Goal: Task Accomplishment & Management: Manage account settings

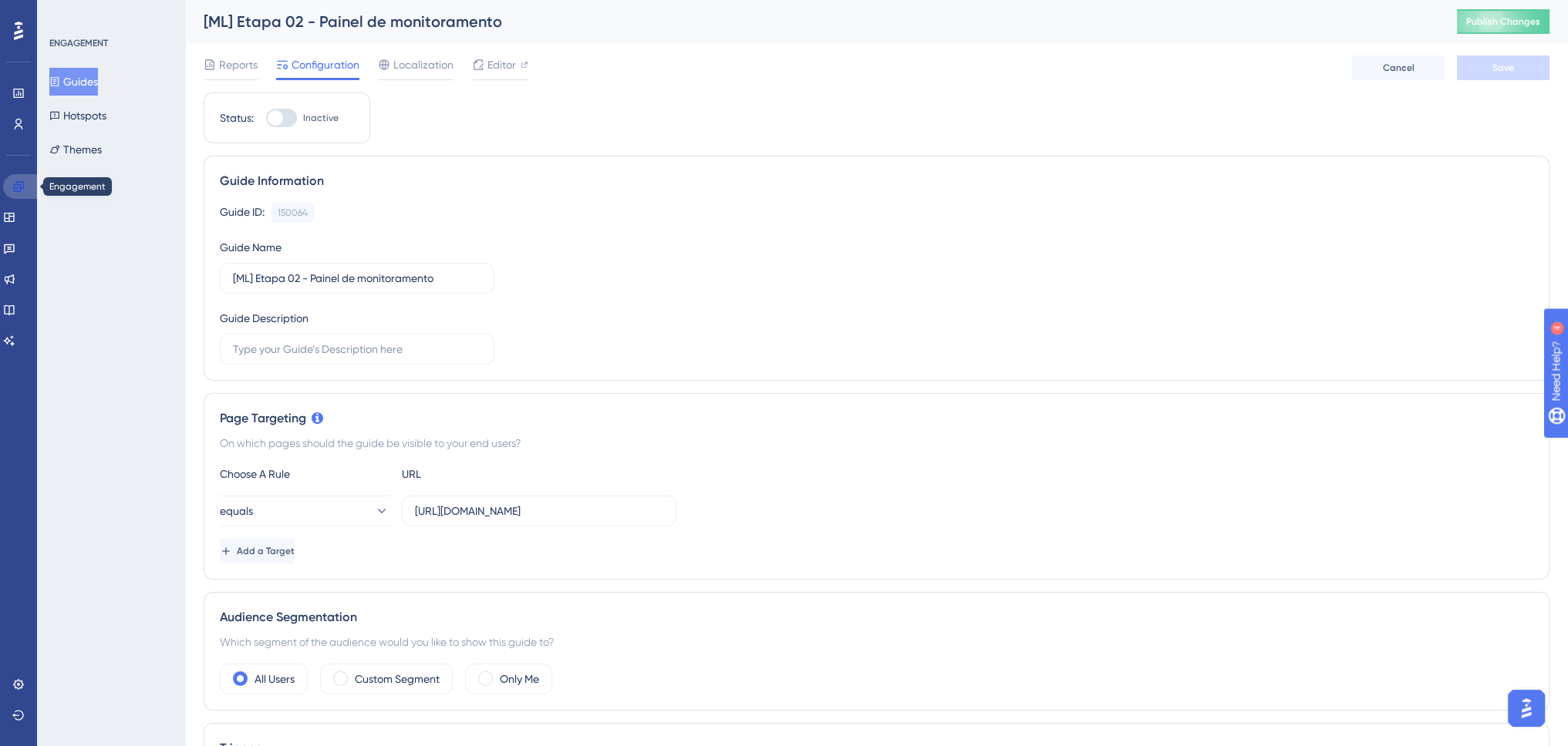
click at [30, 179] on link at bounding box center [21, 187] width 37 height 25
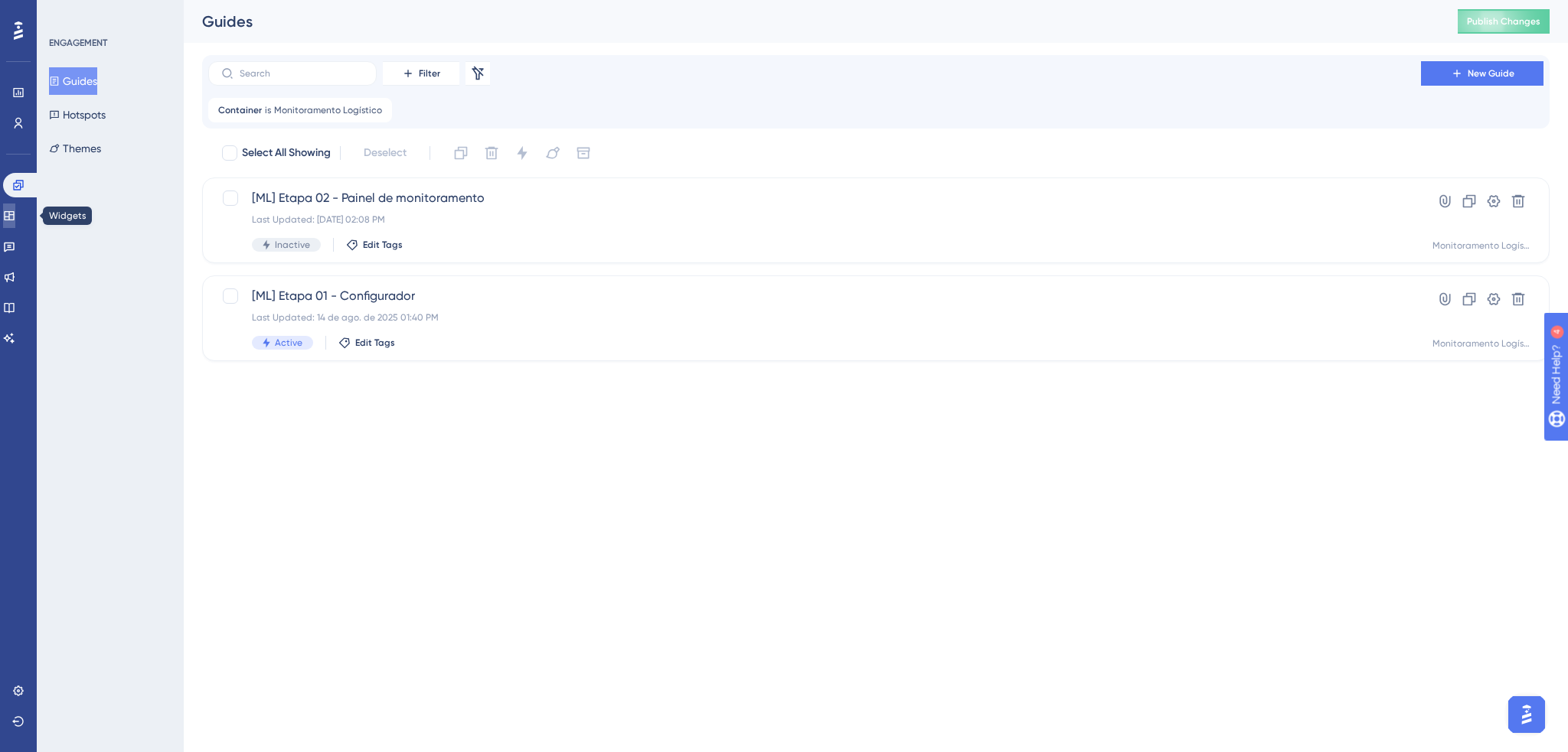
click at [14, 213] on icon at bounding box center [9, 216] width 10 height 9
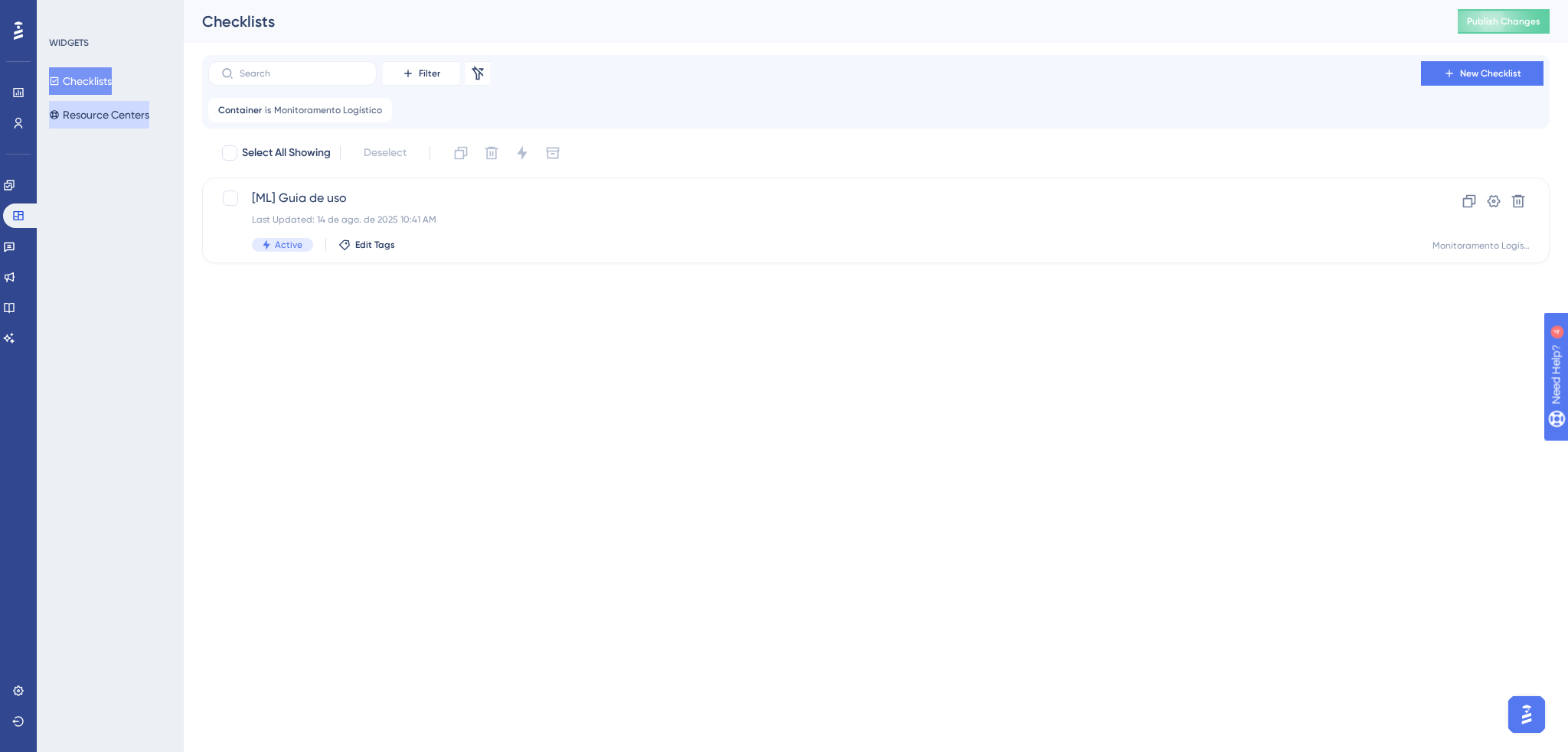
click at [107, 110] on button "Resource Centers" at bounding box center [99, 115] width 100 height 27
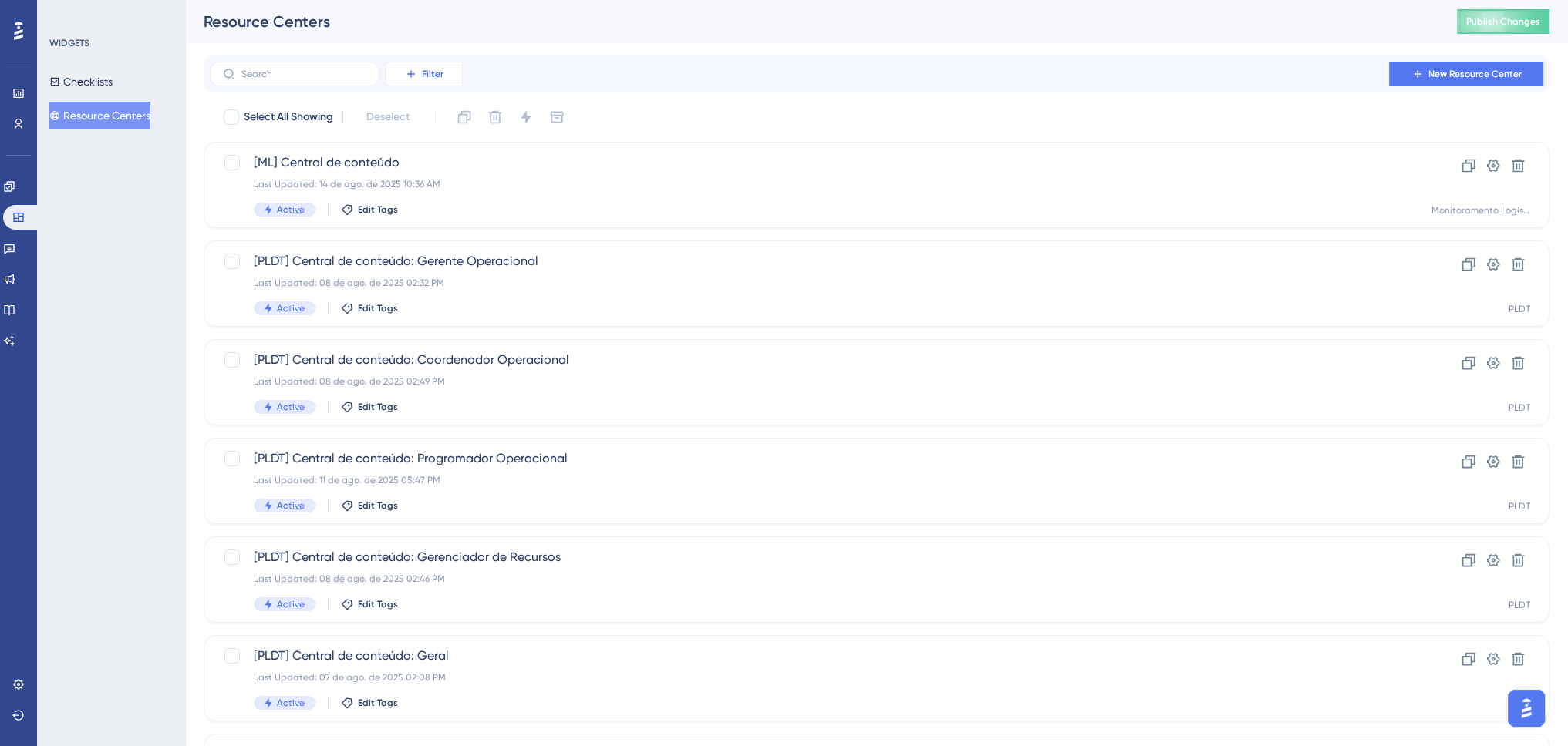
click at [415, 76] on icon at bounding box center [410, 73] width 12 height 12
click at [449, 184] on span "Containers" at bounding box center [423, 179] width 54 height 18
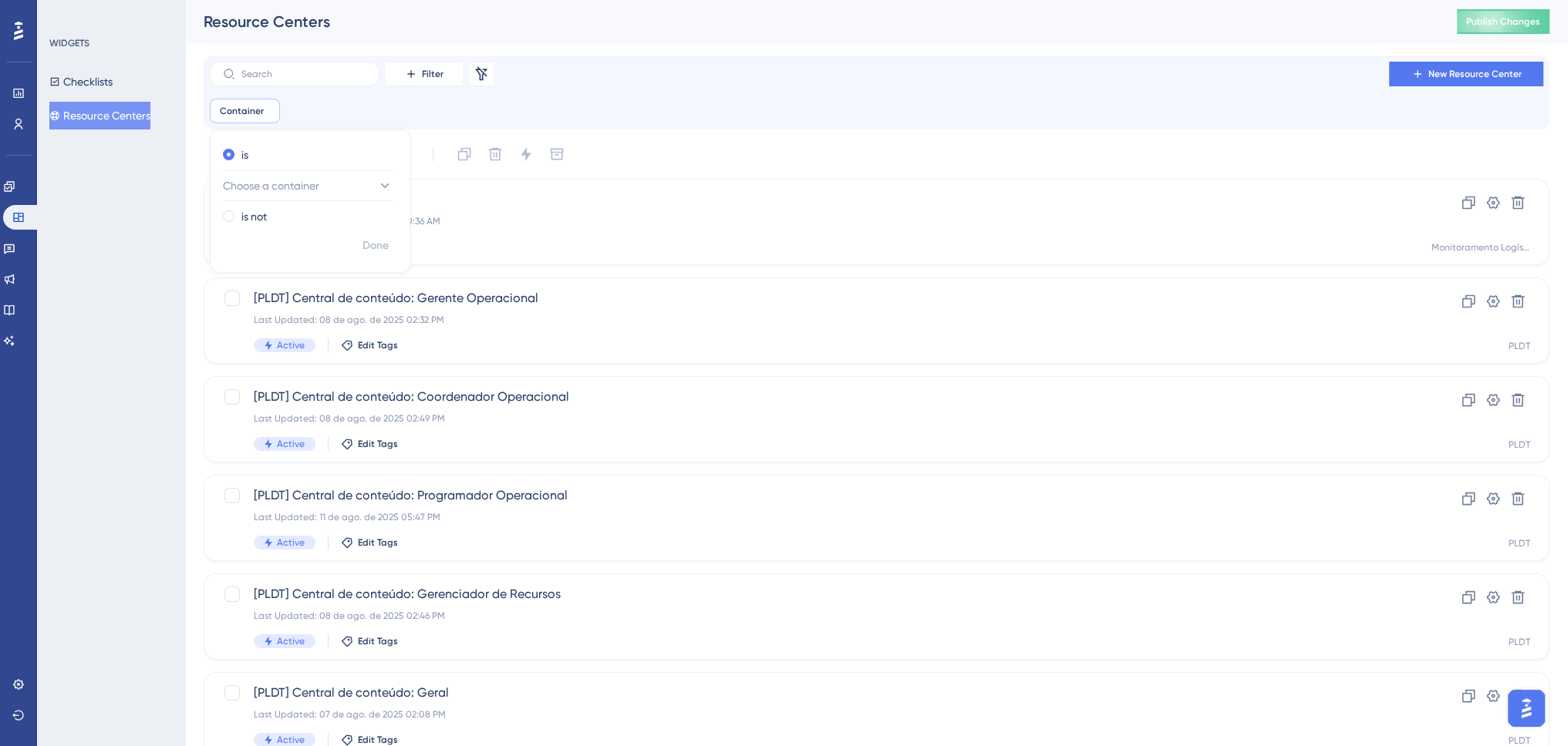
click at [453, 178] on div "Select All Showing Deselect [ML] Central de conteúdo Last Updated: [DATE] 10:36…" at bounding box center [876, 648] width 1346 height 1011
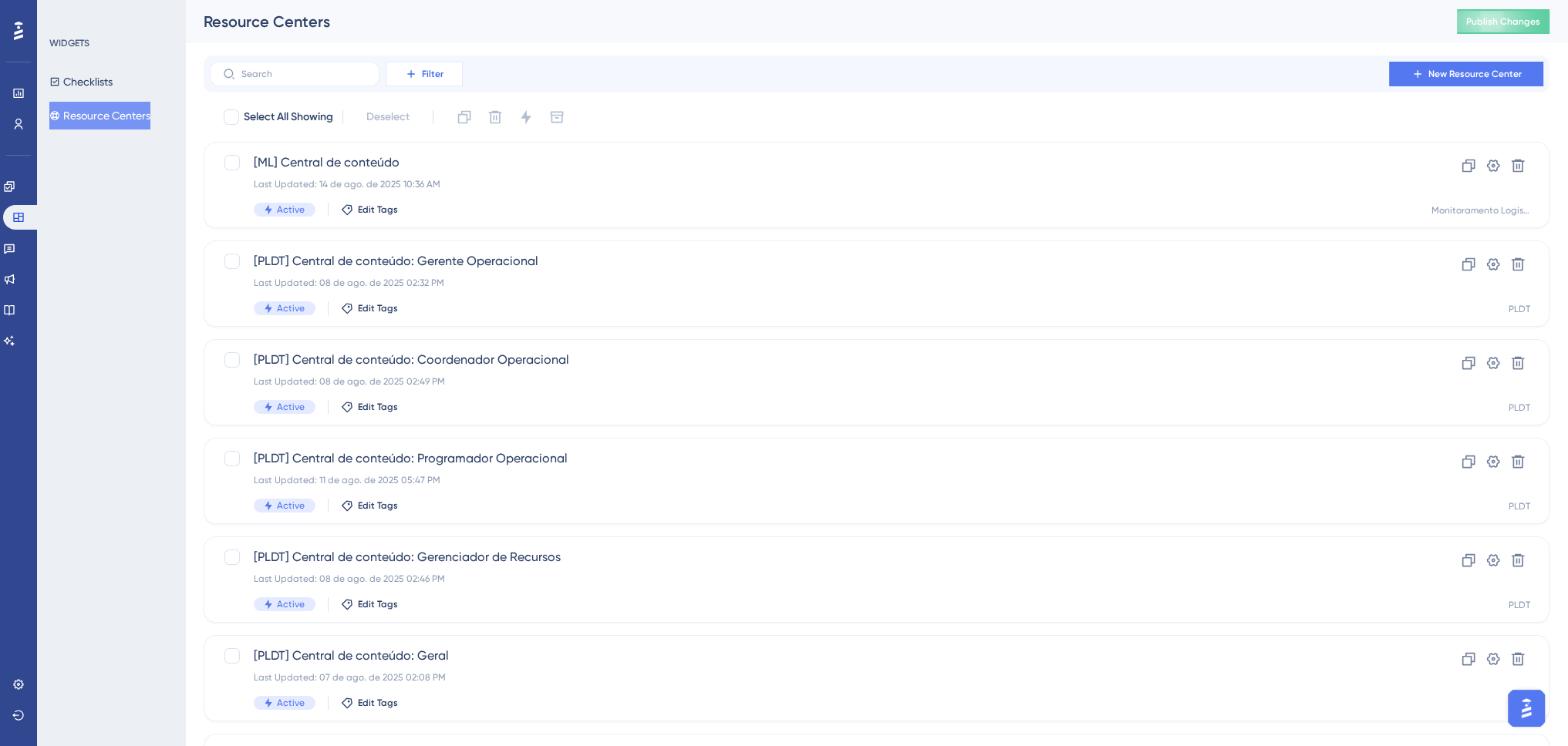
click at [433, 83] on button "Filter" at bounding box center [424, 74] width 77 height 25
click at [465, 183] on div "Containers Containers" at bounding box center [440, 179] width 88 height 31
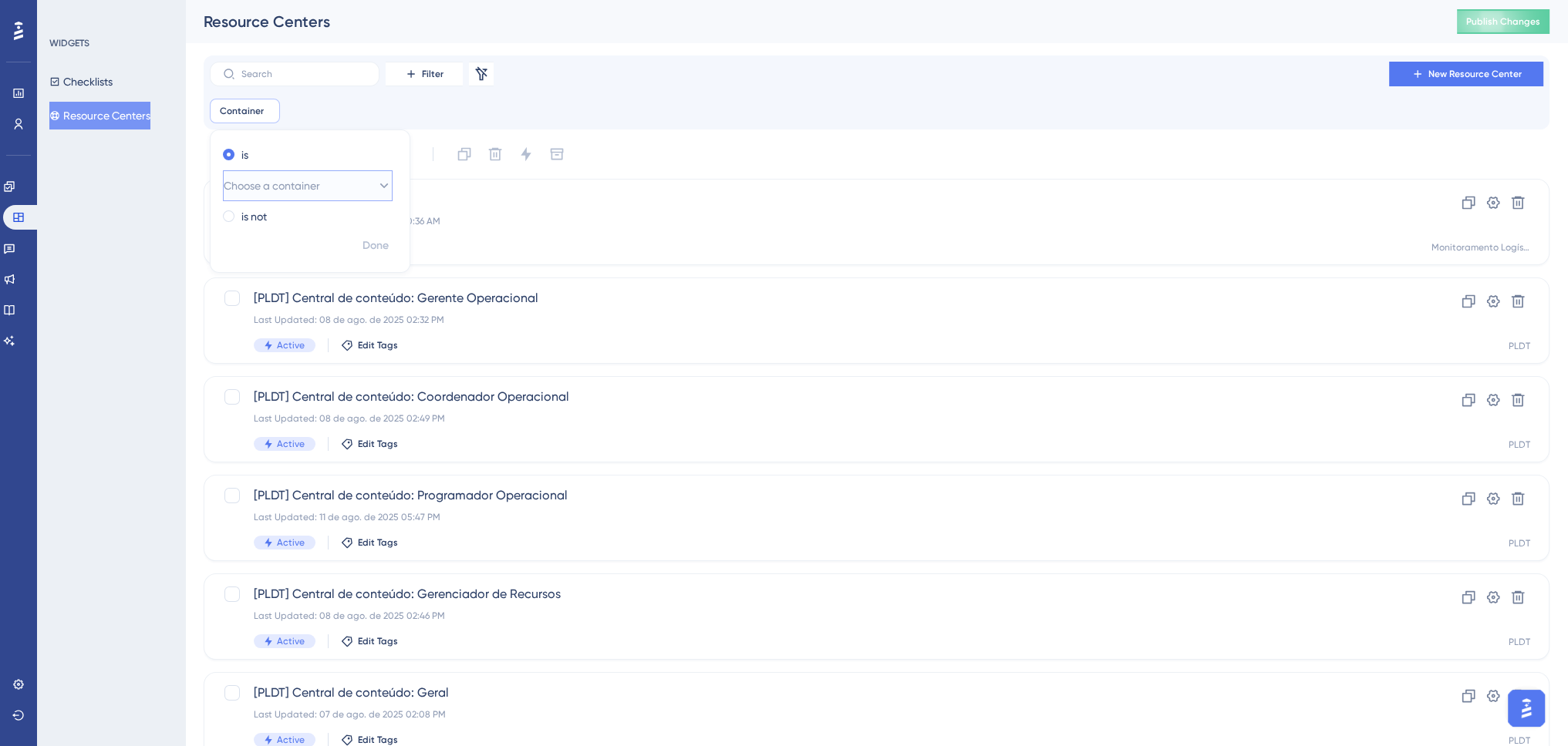
click at [376, 191] on icon at bounding box center [384, 186] width 15 height 15
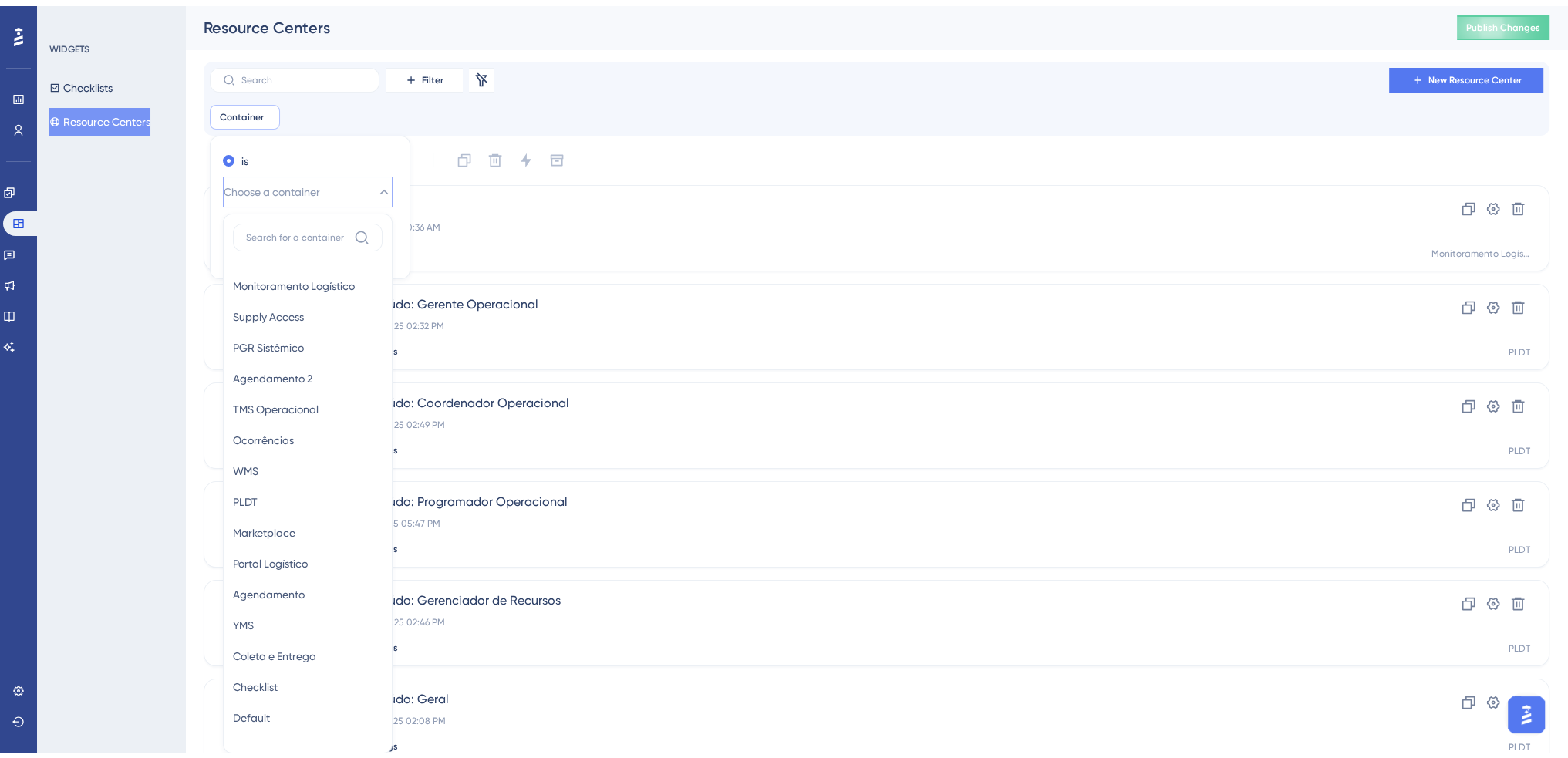
scroll to position [99, 0]
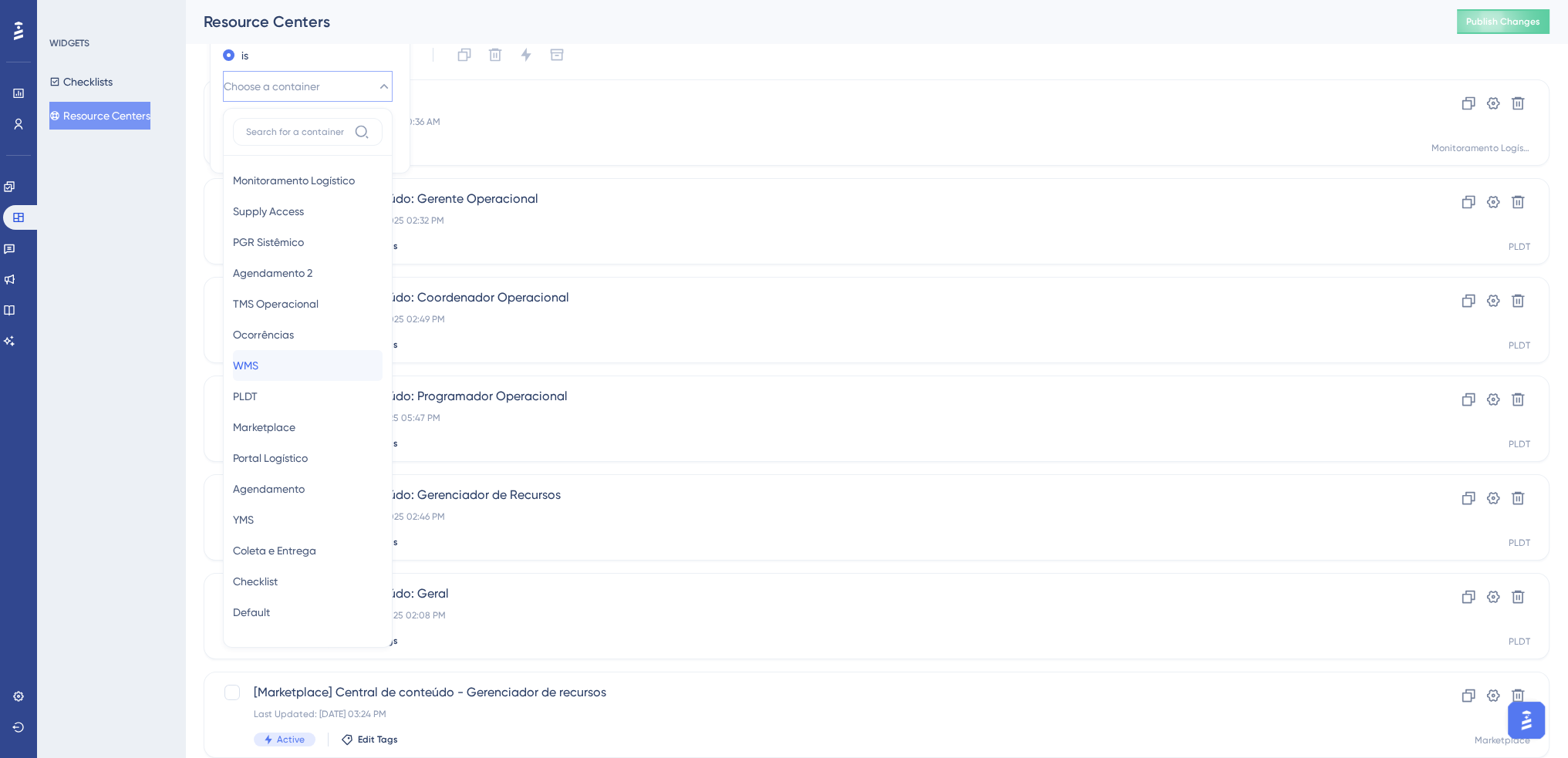
click at [303, 350] on div "WMS WMS" at bounding box center [307, 366] width 150 height 31
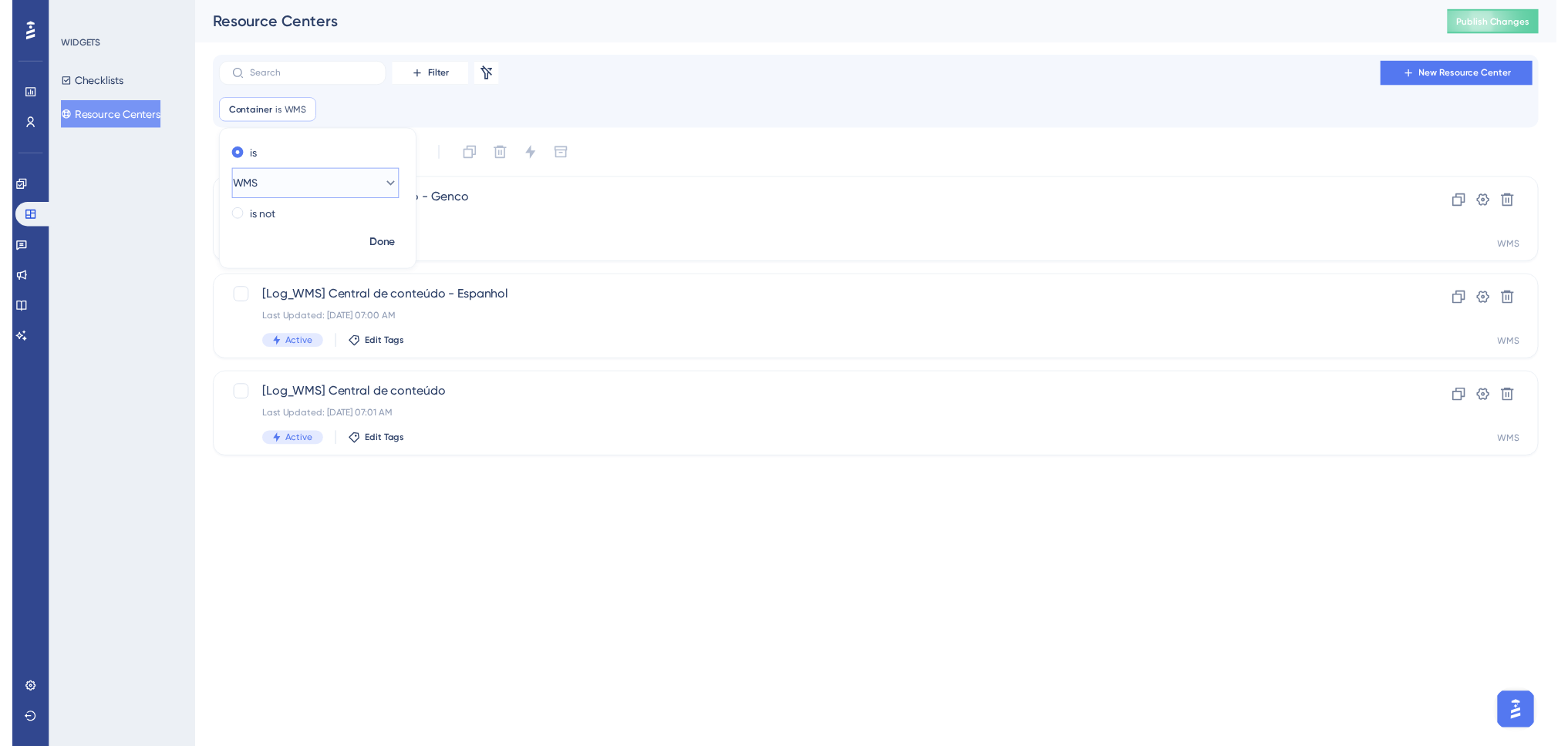
scroll to position [0, 0]
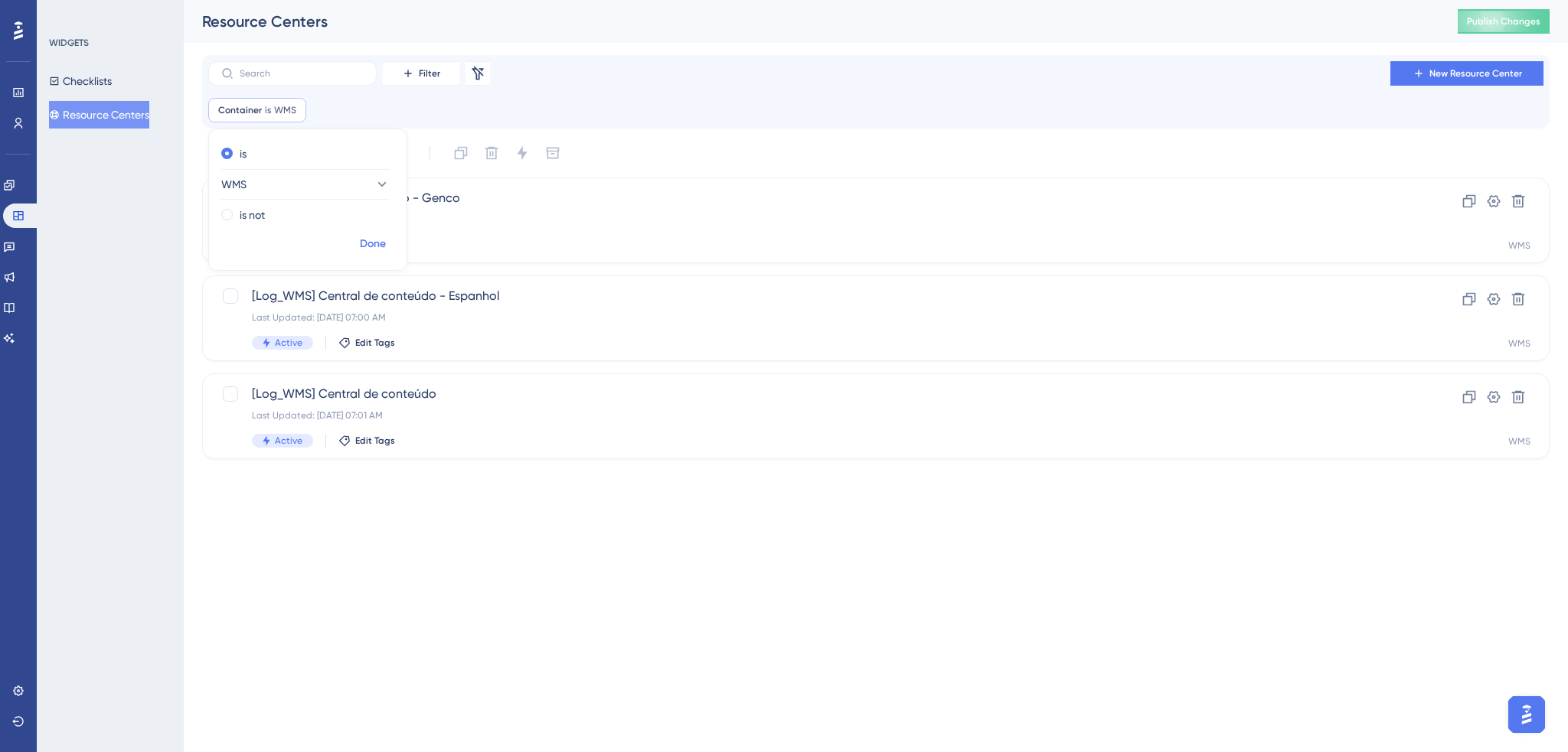
click at [369, 245] on span "Done" at bounding box center [372, 243] width 26 height 18
click at [444, 389] on span "[Log_WMS] Central de conteúdo" at bounding box center [815, 393] width 1126 height 18
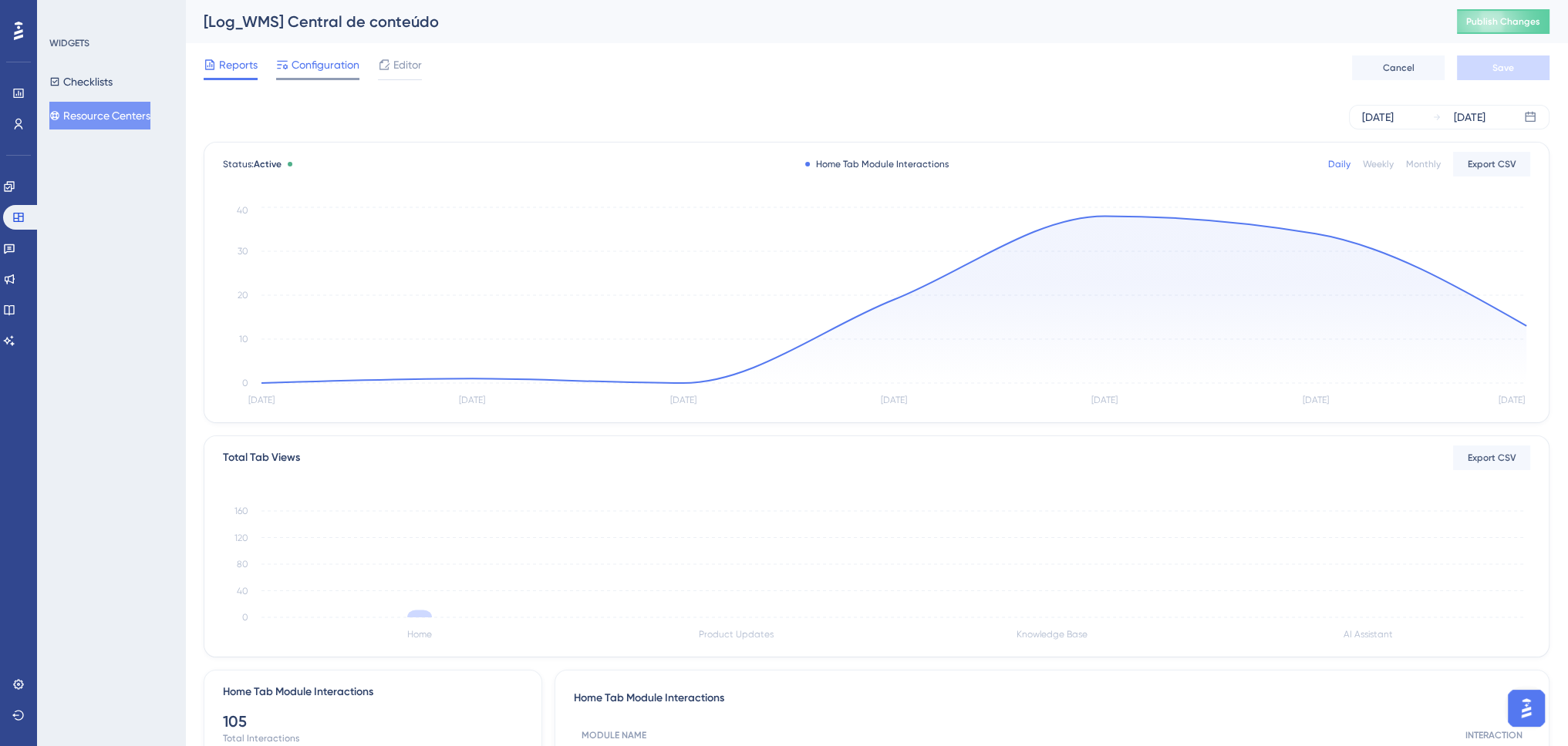
click at [332, 74] on div "Configuration" at bounding box center [317, 68] width 83 height 25
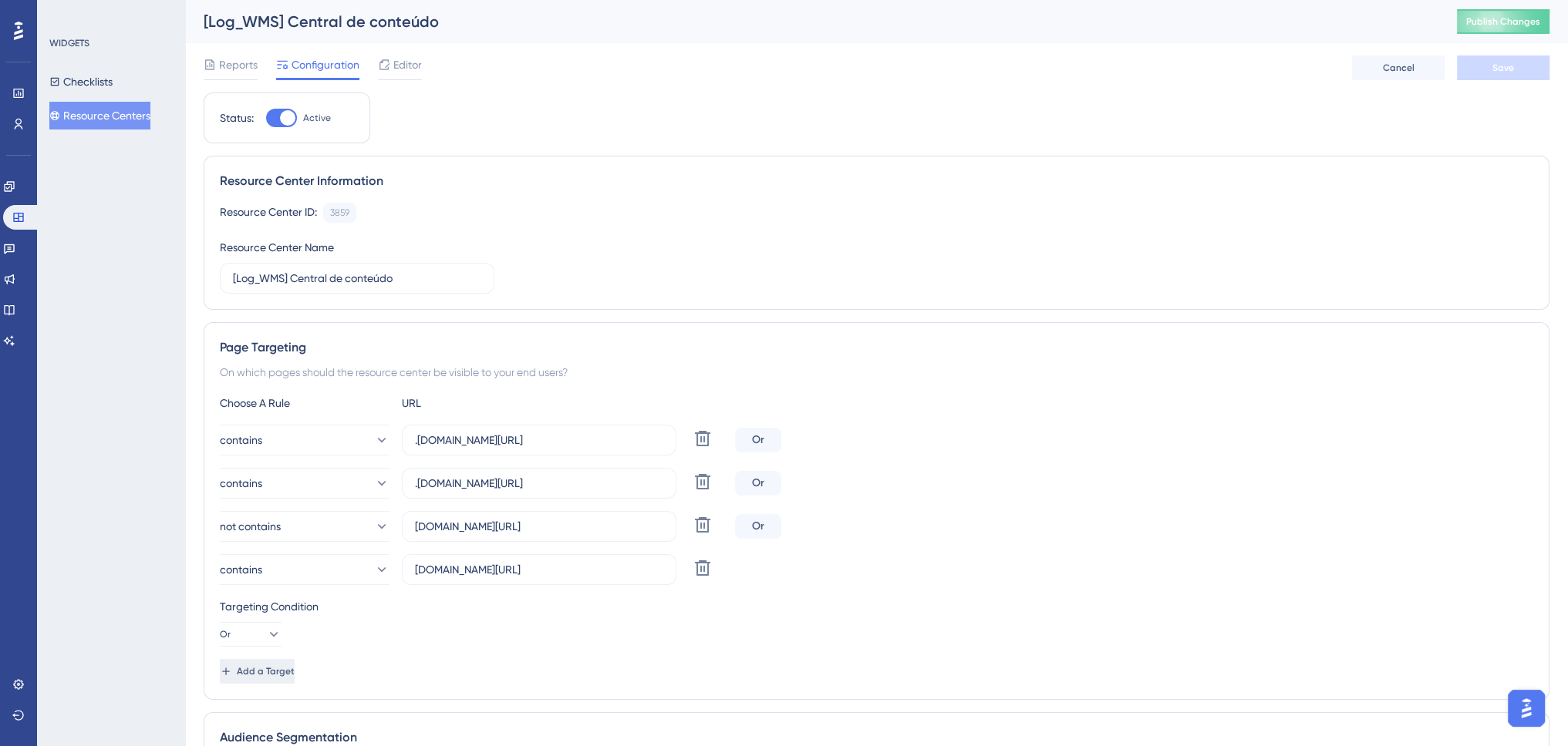
click at [295, 668] on span "Add a Target" at bounding box center [265, 671] width 58 height 12
click at [348, 619] on button "equals" at bounding box center [304, 612] width 170 height 31
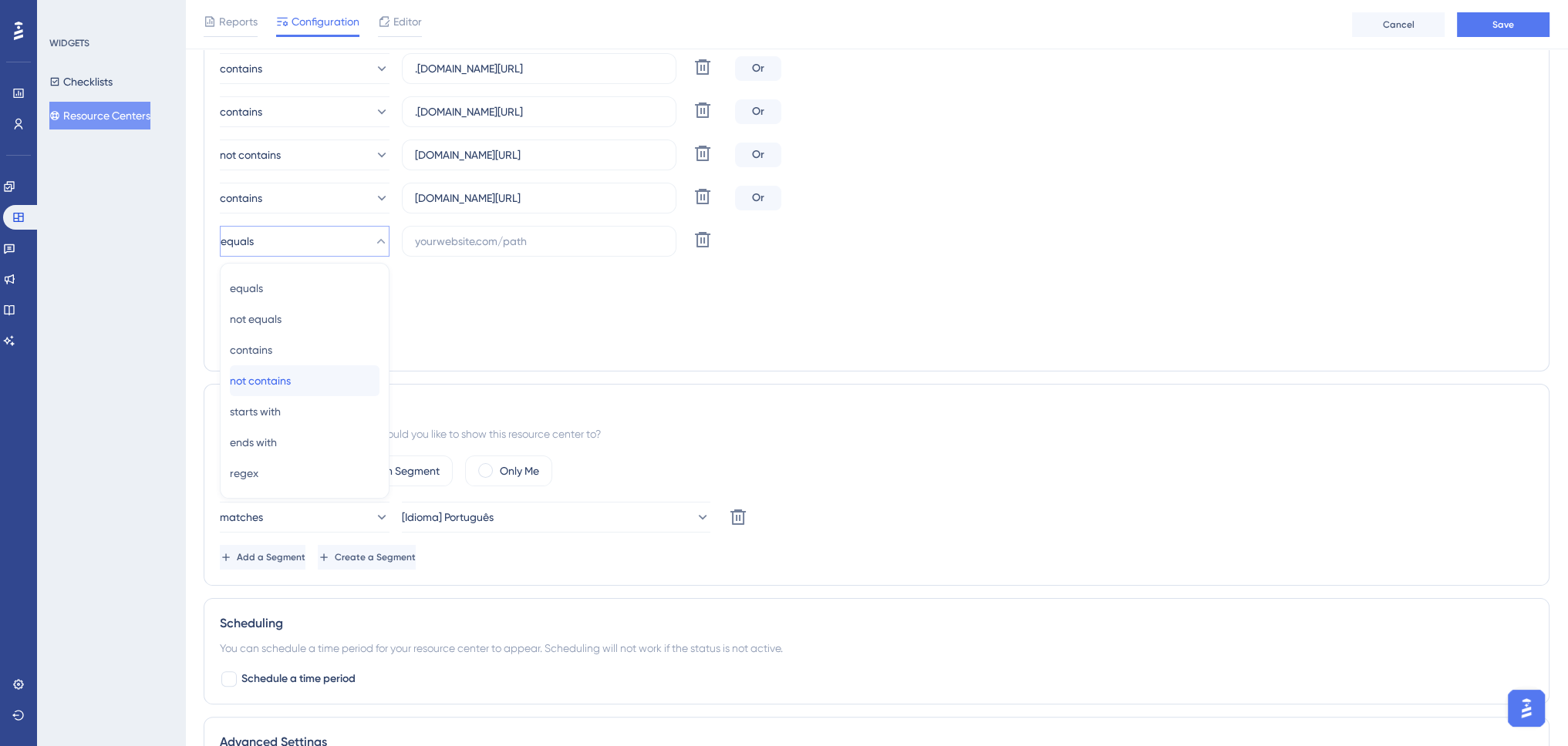
click at [333, 380] on div "not contains not contains" at bounding box center [304, 381] width 150 height 31
click at [457, 236] on input "text" at bounding box center [539, 241] width 248 height 17
paste input "[URL][DOMAIN_NAME]"
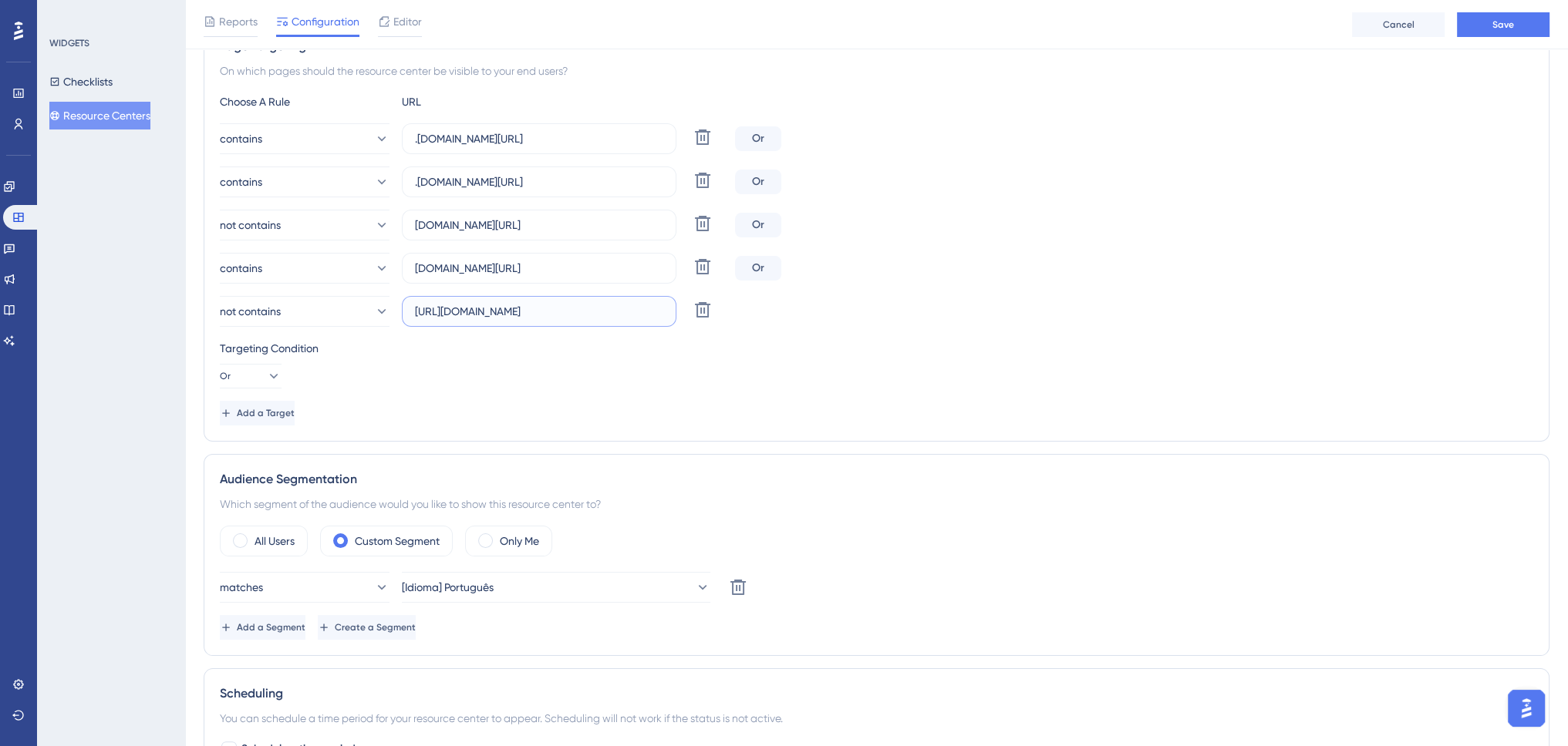
scroll to position [223, 0]
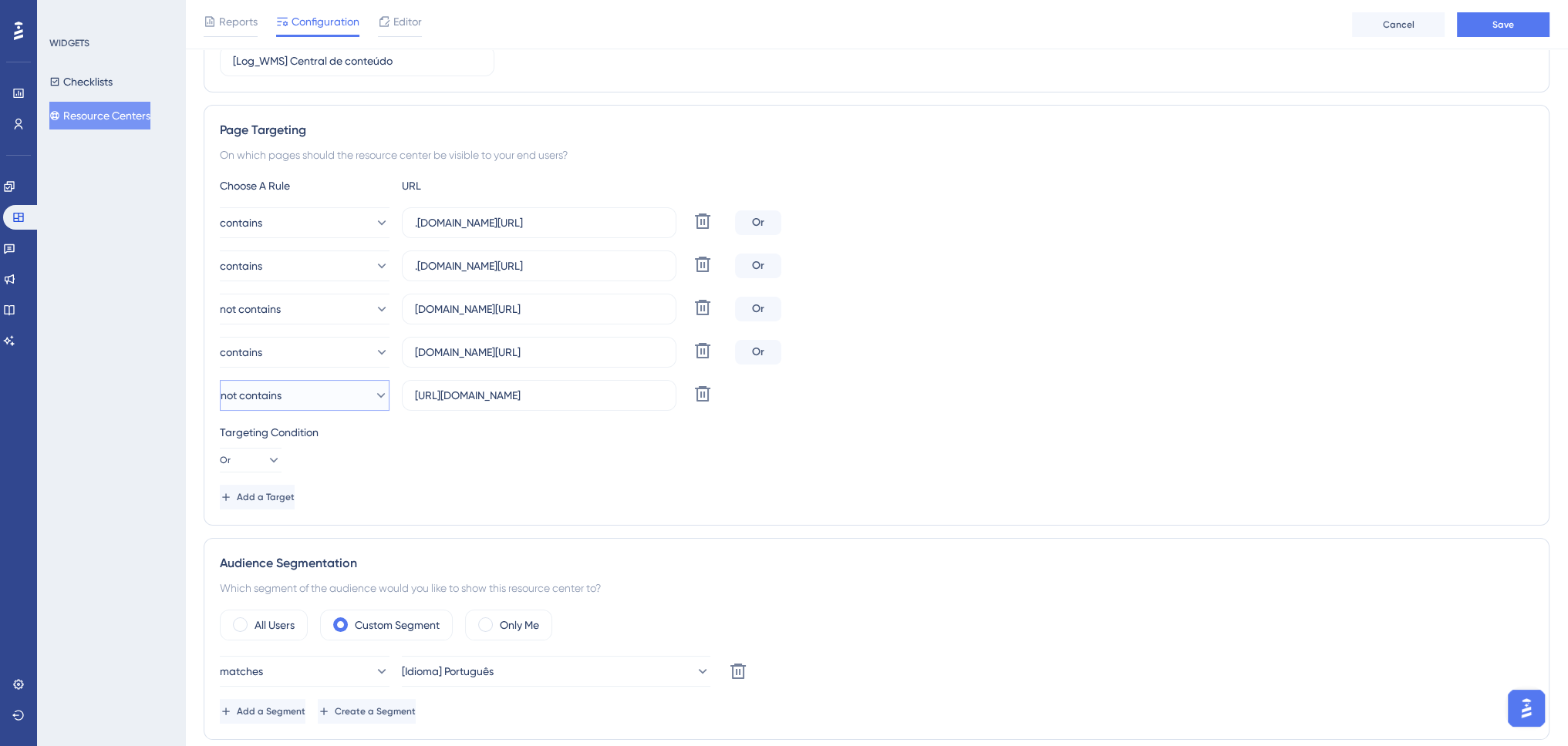
click at [340, 396] on button "not contains" at bounding box center [304, 395] width 170 height 31
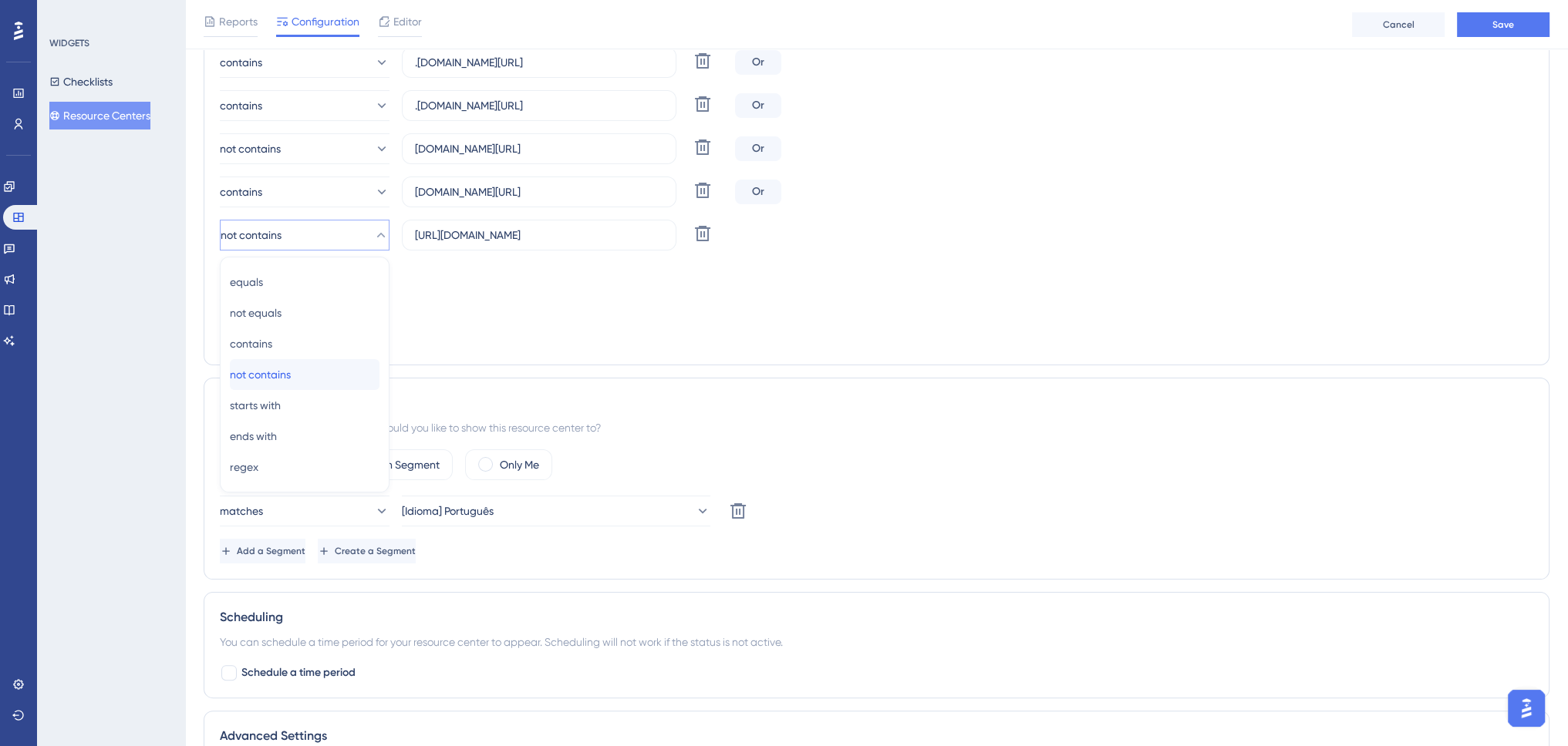
click at [316, 372] on div "not contains not contains" at bounding box center [304, 375] width 150 height 31
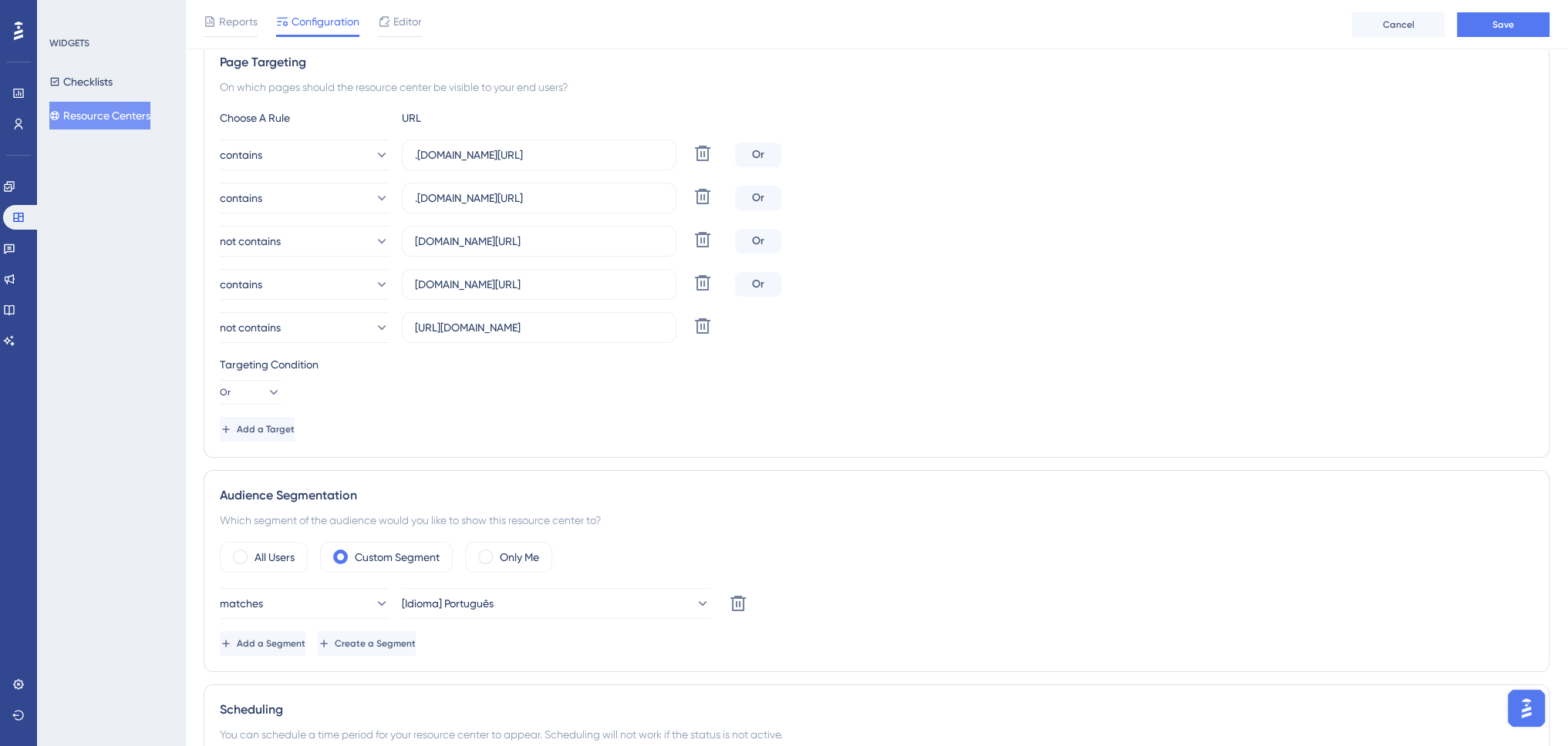
scroll to position [230, 0]
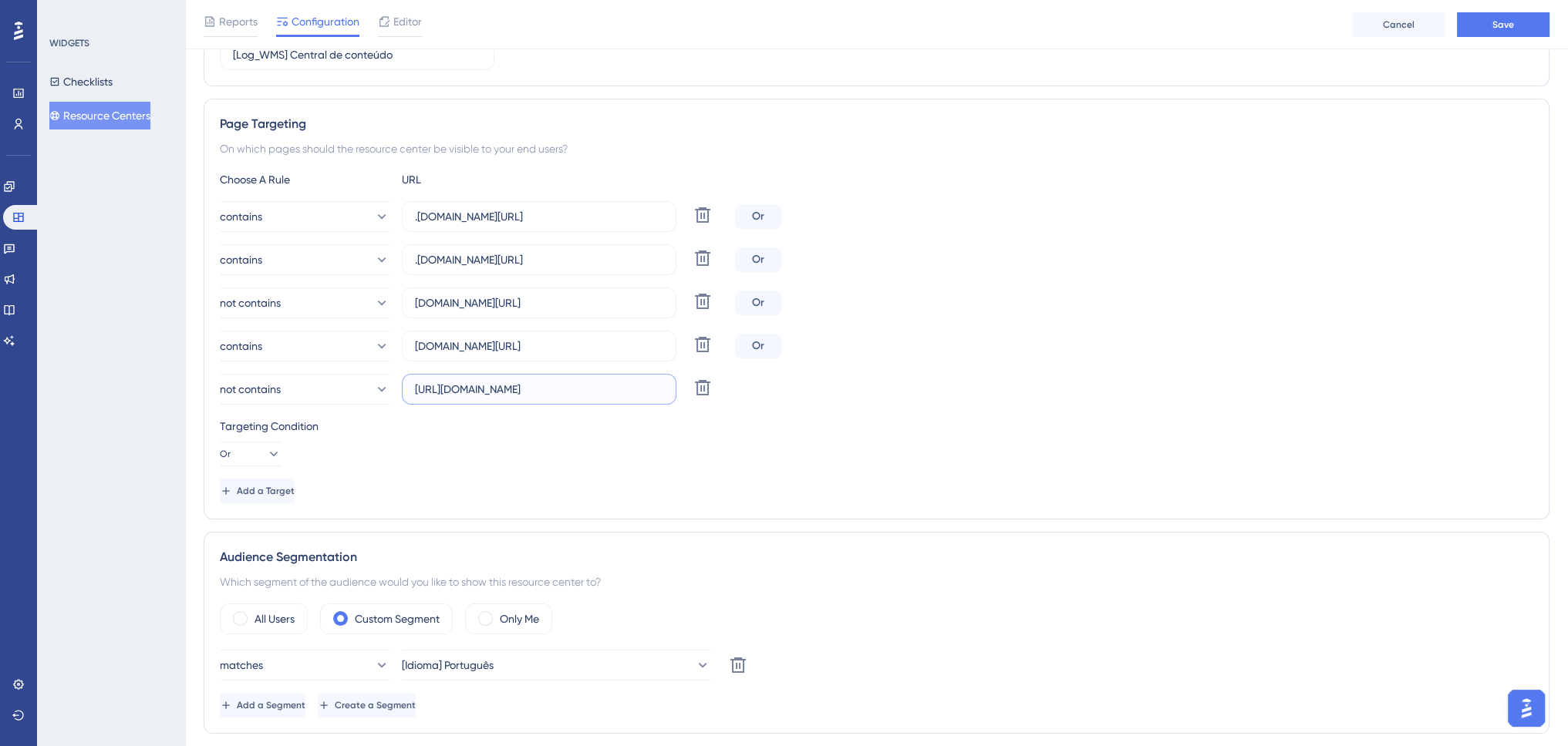
drag, startPoint x: 452, startPoint y: 388, endPoint x: 400, endPoint y: 391, distance: 52.1
click at [400, 391] on div "not contains [URL][DOMAIN_NAME] Delete" at bounding box center [473, 389] width 509 height 31
type input "[DOMAIN_NAME][URL]"
click at [1466, 27] on button "Save" at bounding box center [1503, 25] width 93 height 25
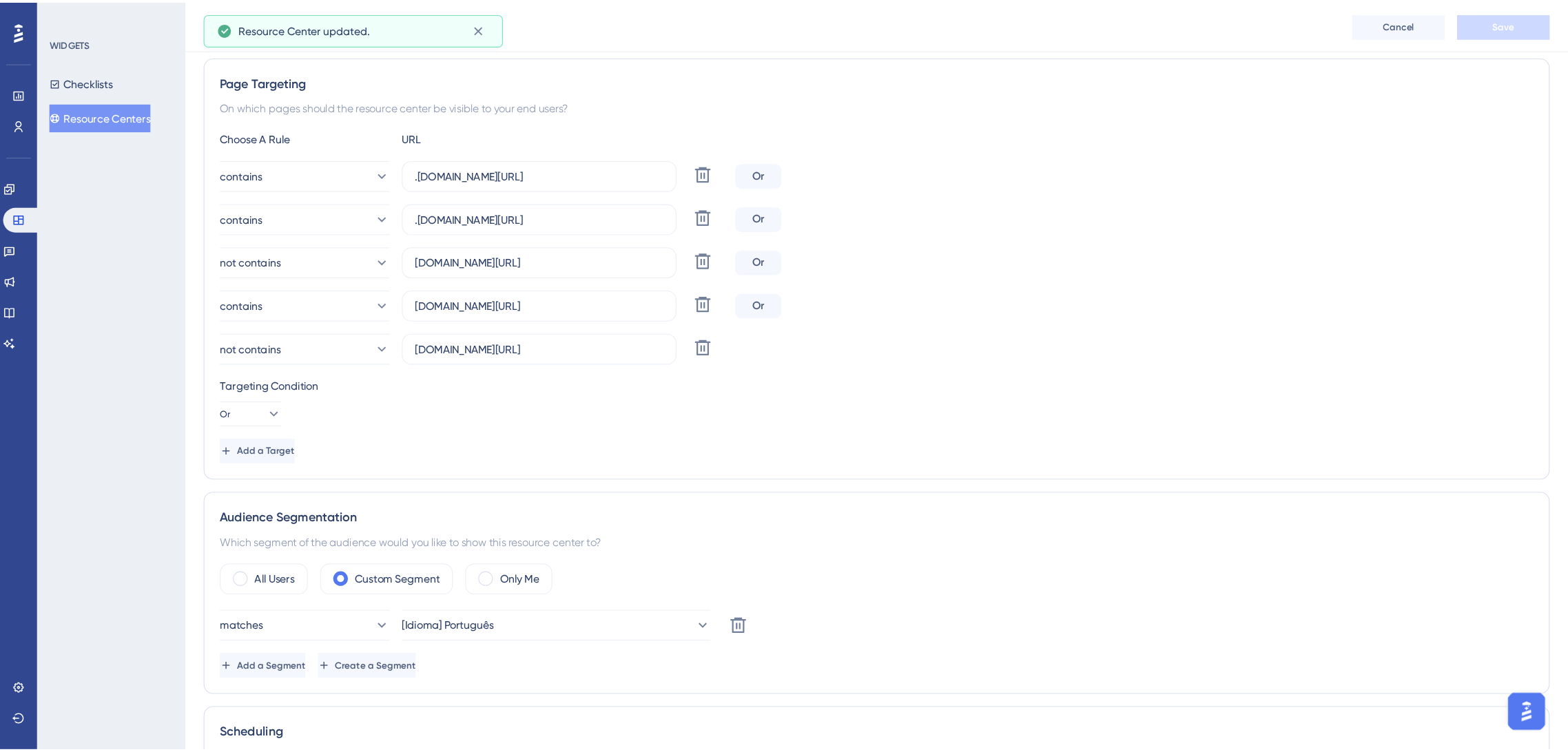
scroll to position [0, 0]
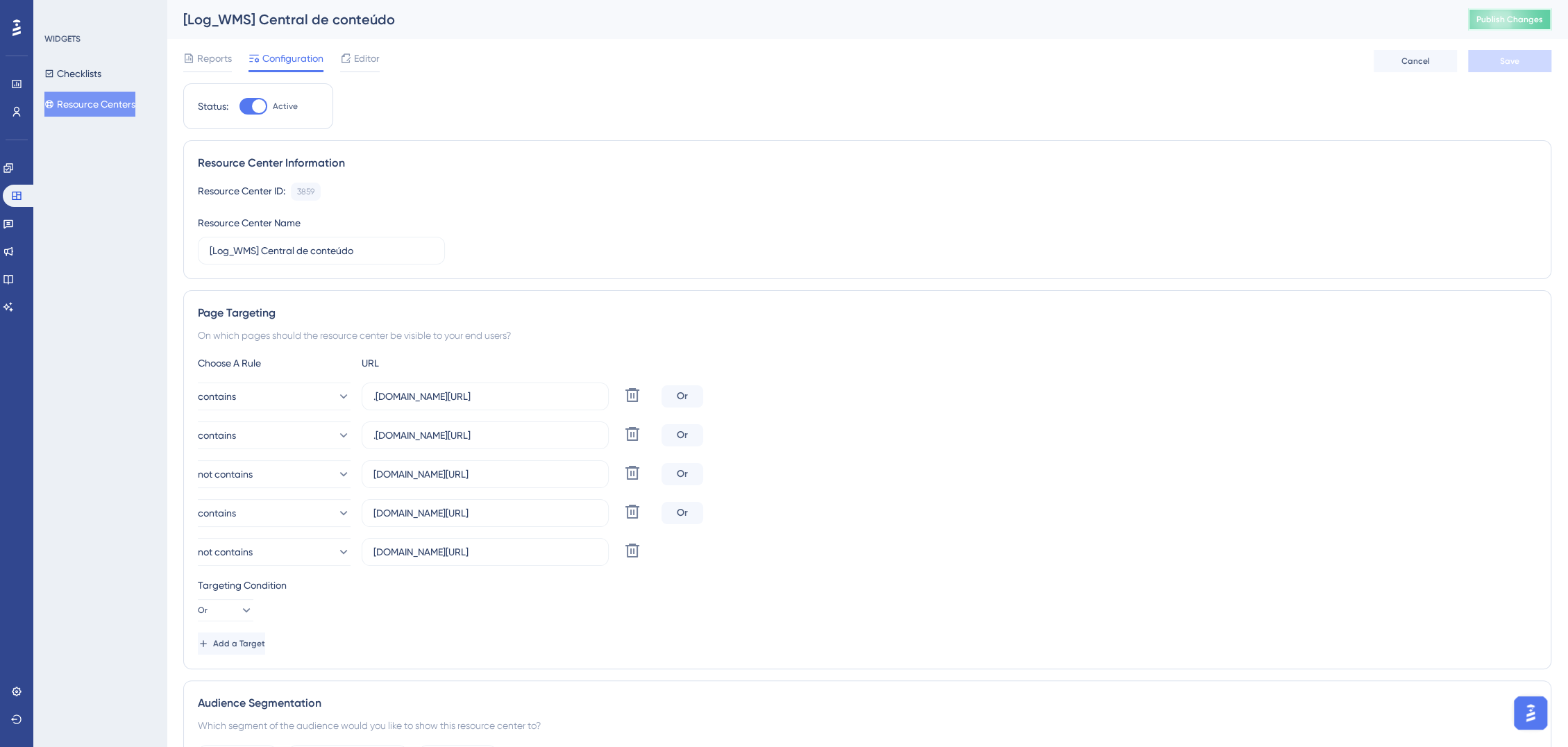
click at [1410, 16] on span "Publish Changes" at bounding box center [1510, 19] width 67 height 11
click at [507, 559] on label "[DOMAIN_NAME][URL]" at bounding box center [485, 551] width 247 height 27
click at [507, 559] on input "[DOMAIN_NAME][URL]" at bounding box center [485, 552] width 223 height 15
click at [507, 559] on label "[DOMAIN_NAME][URL]" at bounding box center [485, 551] width 247 height 27
click at [507, 559] on input "[DOMAIN_NAME][URL]" at bounding box center [485, 552] width 223 height 15
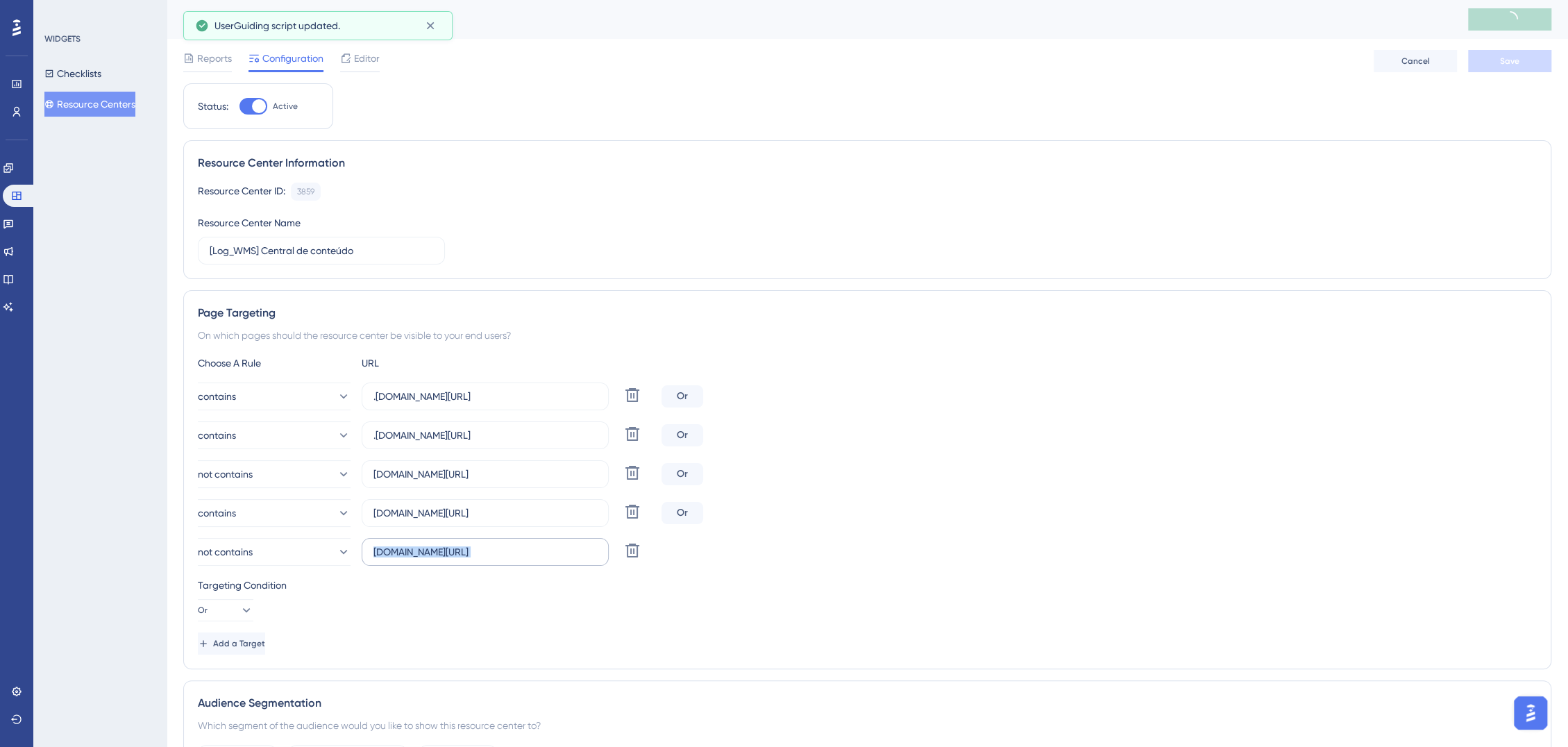
click at [507, 559] on label "[DOMAIN_NAME][URL]" at bounding box center [485, 551] width 247 height 27
click at [507, 559] on input "[DOMAIN_NAME][URL]" at bounding box center [485, 552] width 223 height 15
click at [509, 559] on label "[DOMAIN_NAME][URL]" at bounding box center [485, 551] width 247 height 27
click at [509, 559] on input "[DOMAIN_NAME][URL]" at bounding box center [485, 552] width 223 height 15
click at [509, 559] on label "[DOMAIN_NAME][URL]" at bounding box center [485, 551] width 247 height 27
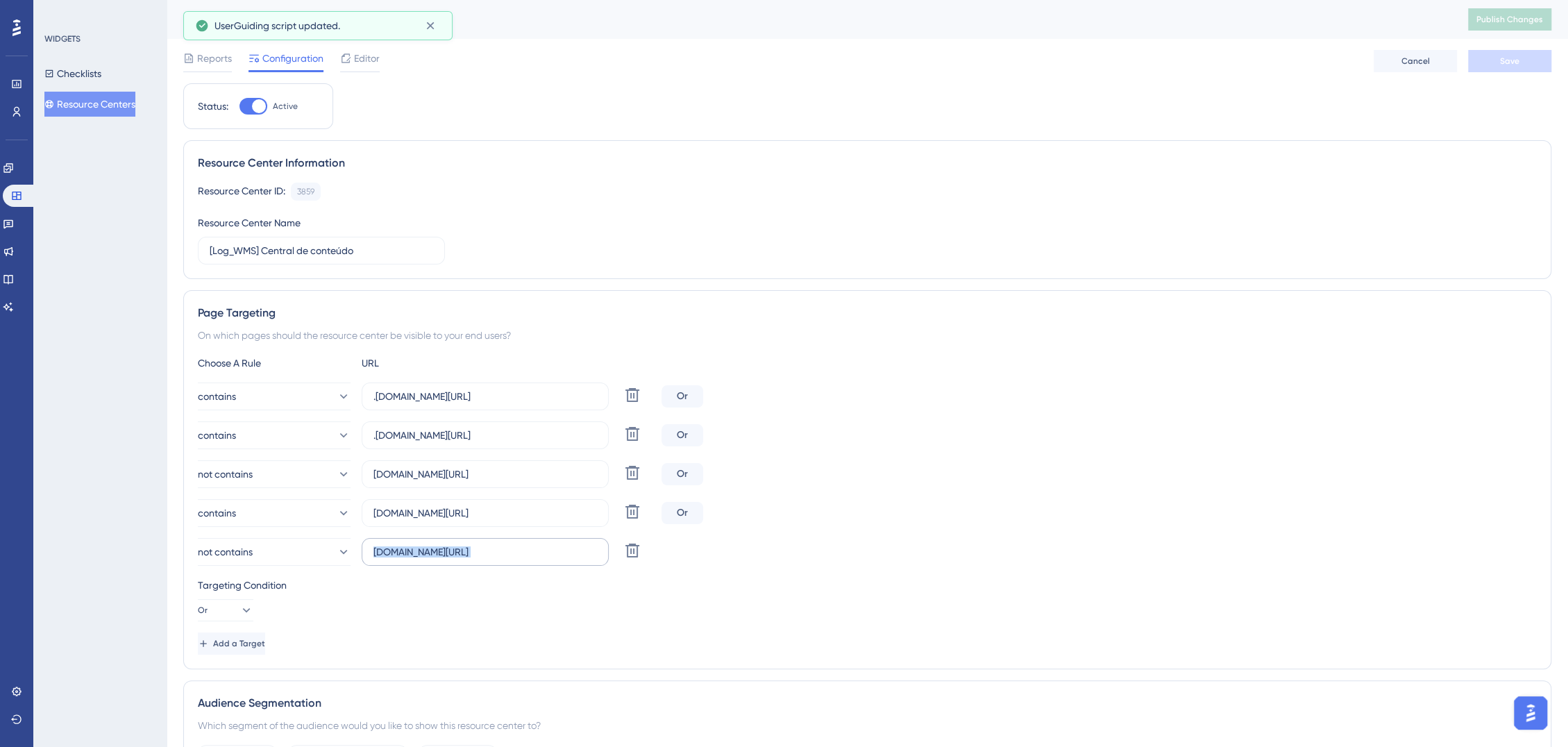
click at [509, 559] on input "[DOMAIN_NAME][URL]" at bounding box center [485, 552] width 223 height 15
click at [509, 559] on label "[DOMAIN_NAME][URL]" at bounding box center [485, 551] width 247 height 27
click at [509, 559] on input "[DOMAIN_NAME][URL]" at bounding box center [485, 552] width 223 height 15
click at [509, 559] on label "[DOMAIN_NAME][URL]" at bounding box center [485, 551] width 247 height 27
click at [509, 559] on input "[DOMAIN_NAME][URL]" at bounding box center [485, 552] width 223 height 15
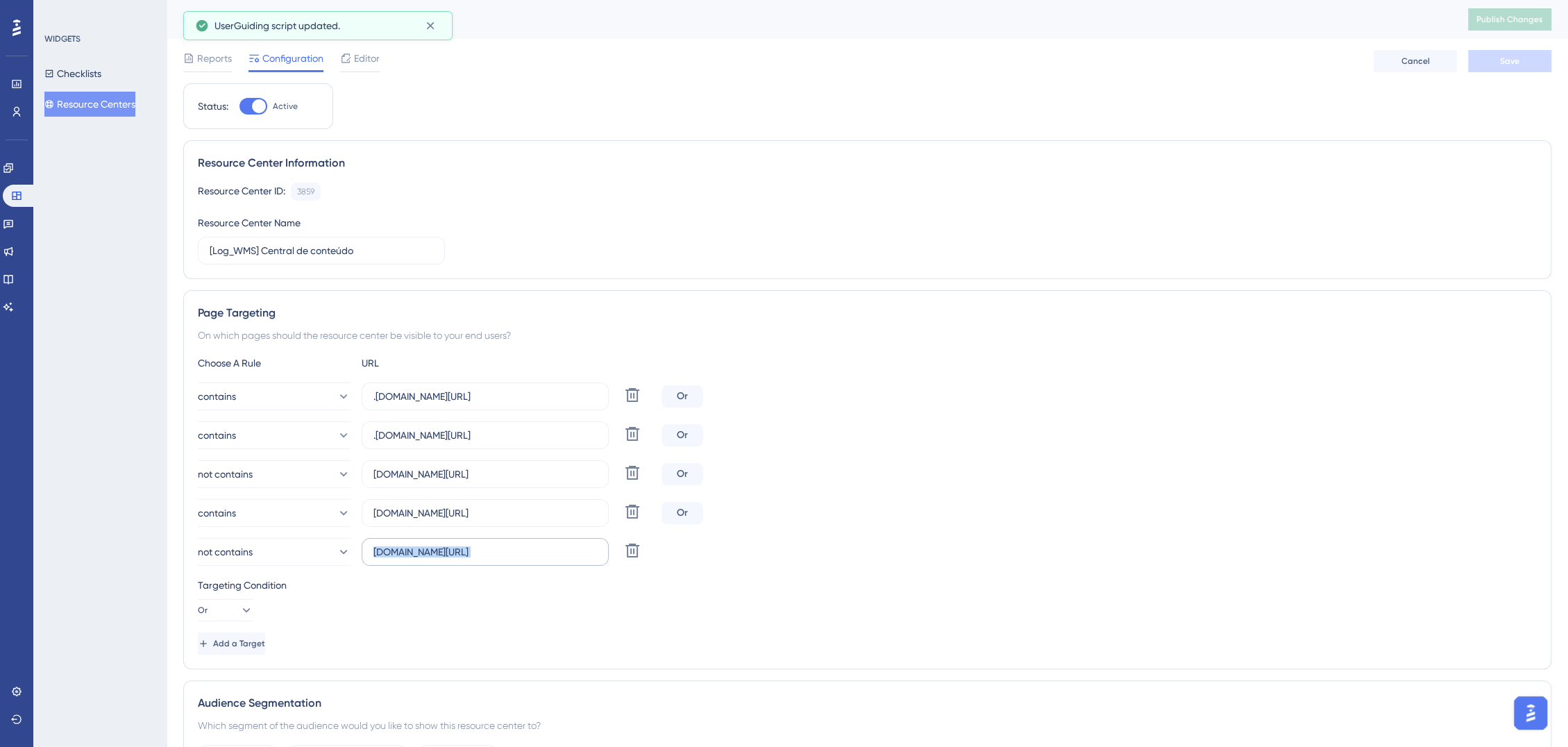
click at [509, 559] on label "[DOMAIN_NAME][URL]" at bounding box center [485, 551] width 247 height 27
click at [509, 559] on input "[DOMAIN_NAME][URL]" at bounding box center [485, 552] width 223 height 15
click at [516, 556] on input "[DOMAIN_NAME][URL]" at bounding box center [485, 552] width 223 height 15
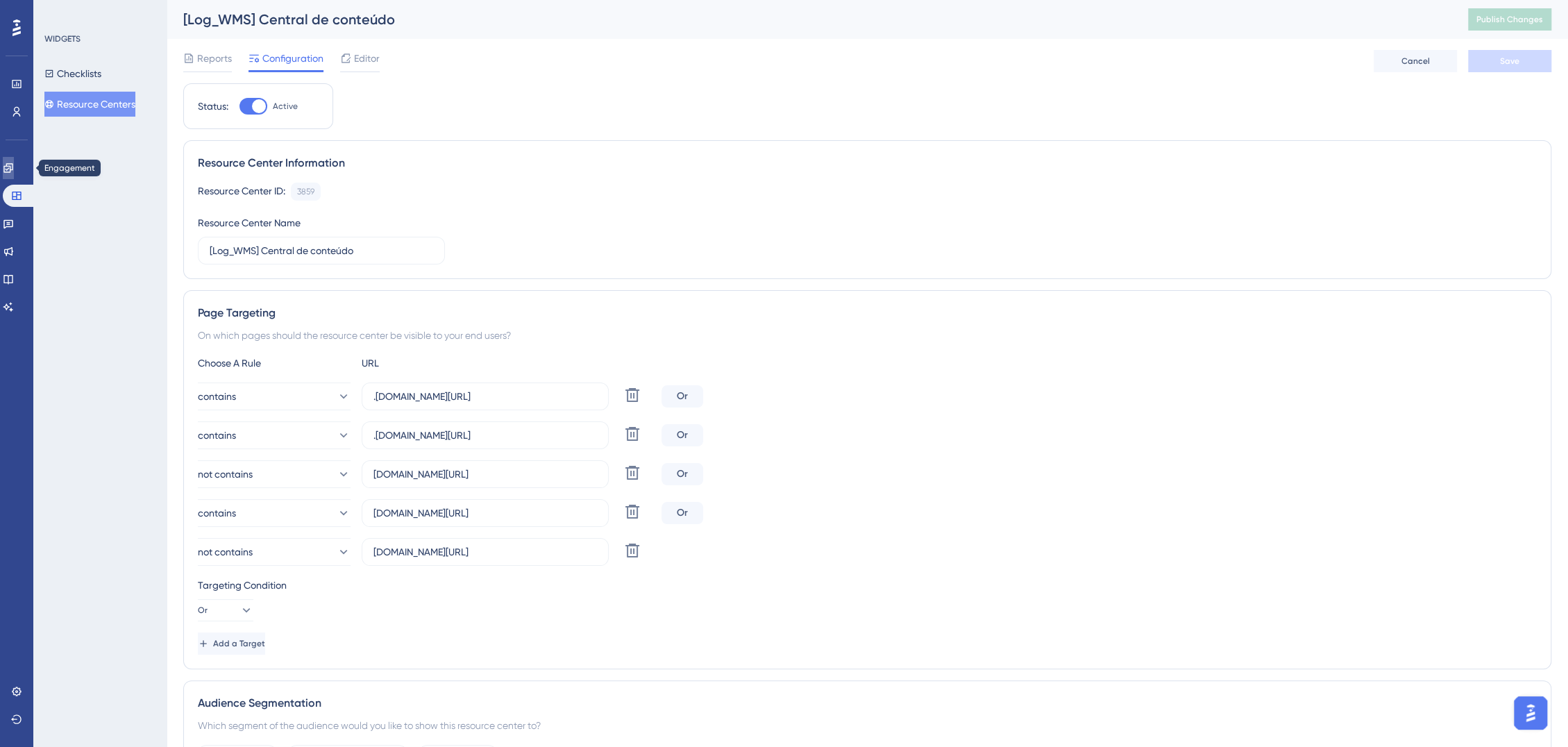
click at [14, 171] on icon at bounding box center [8, 167] width 11 height 11
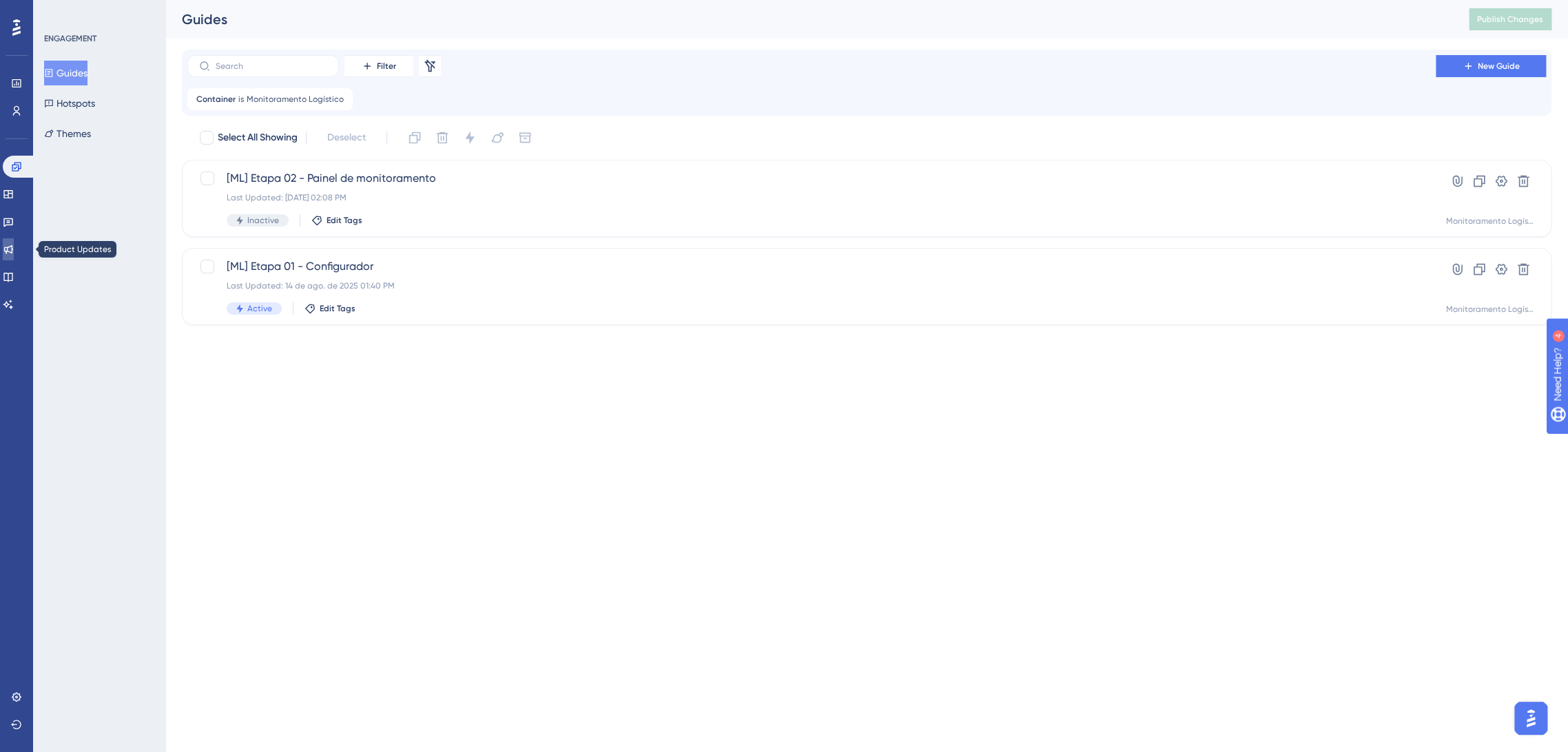
click at [14, 252] on icon at bounding box center [8, 249] width 11 height 11
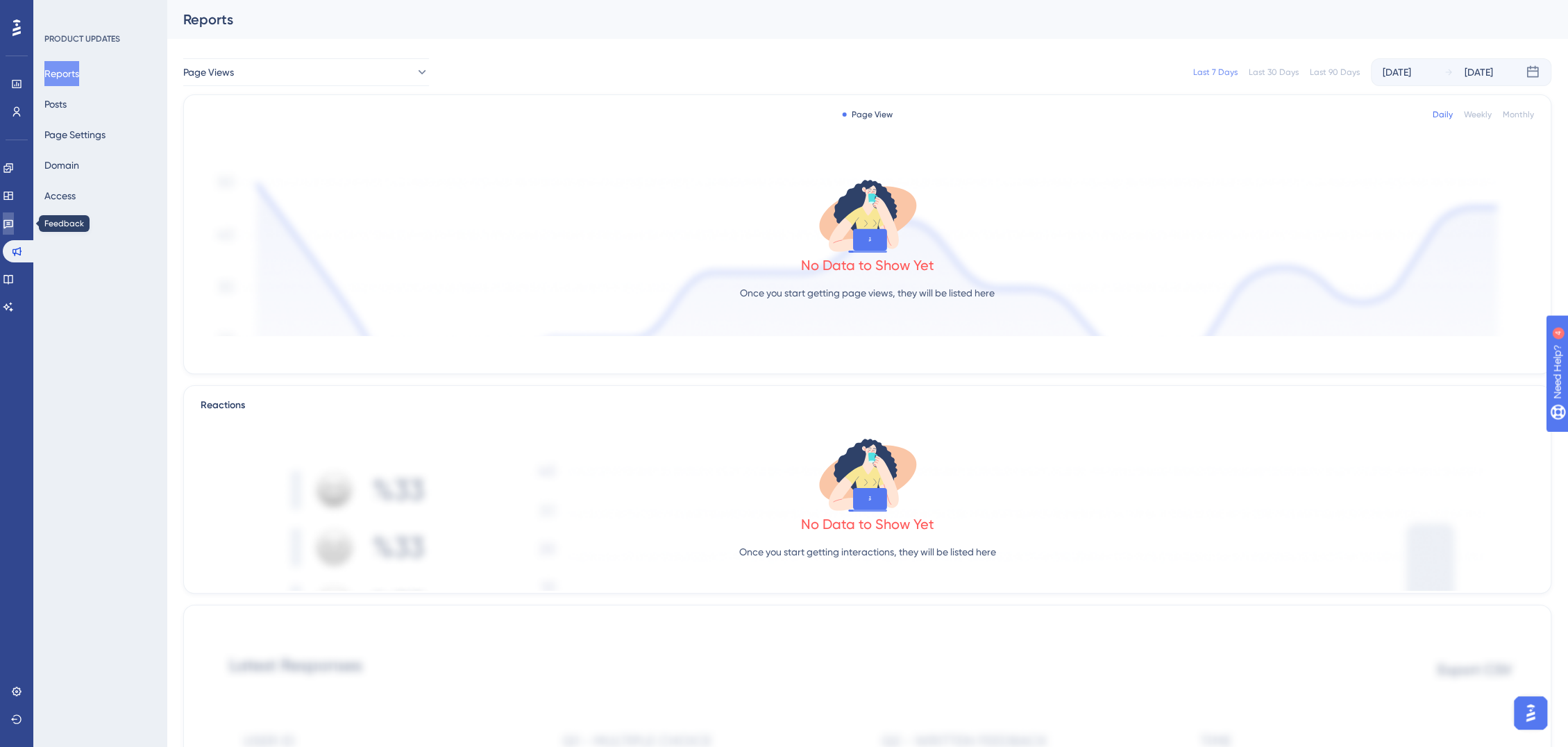
click at [11, 222] on icon at bounding box center [8, 223] width 11 height 11
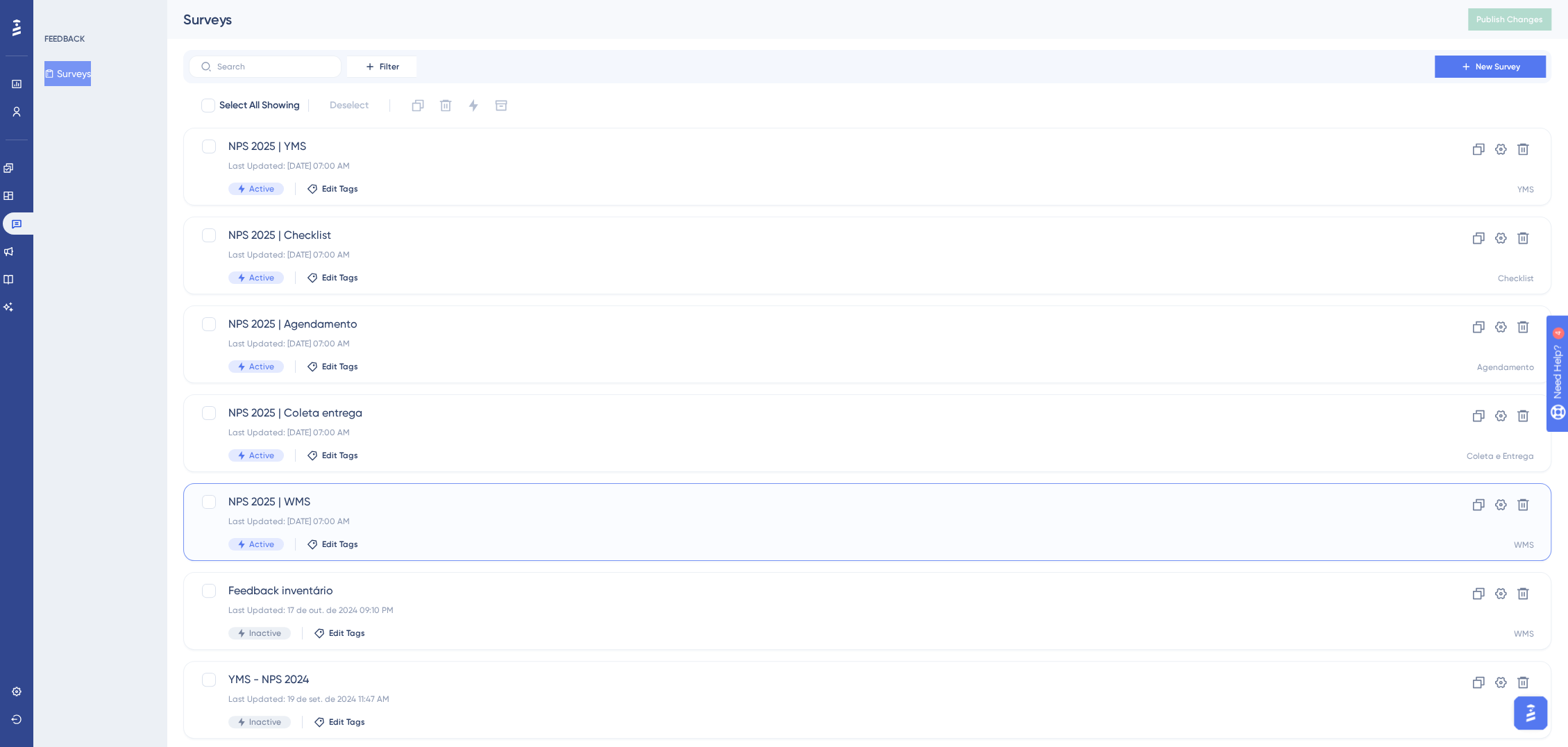
click at [331, 508] on span "NPS 2025 | WMS" at bounding box center [811, 501] width 1166 height 16
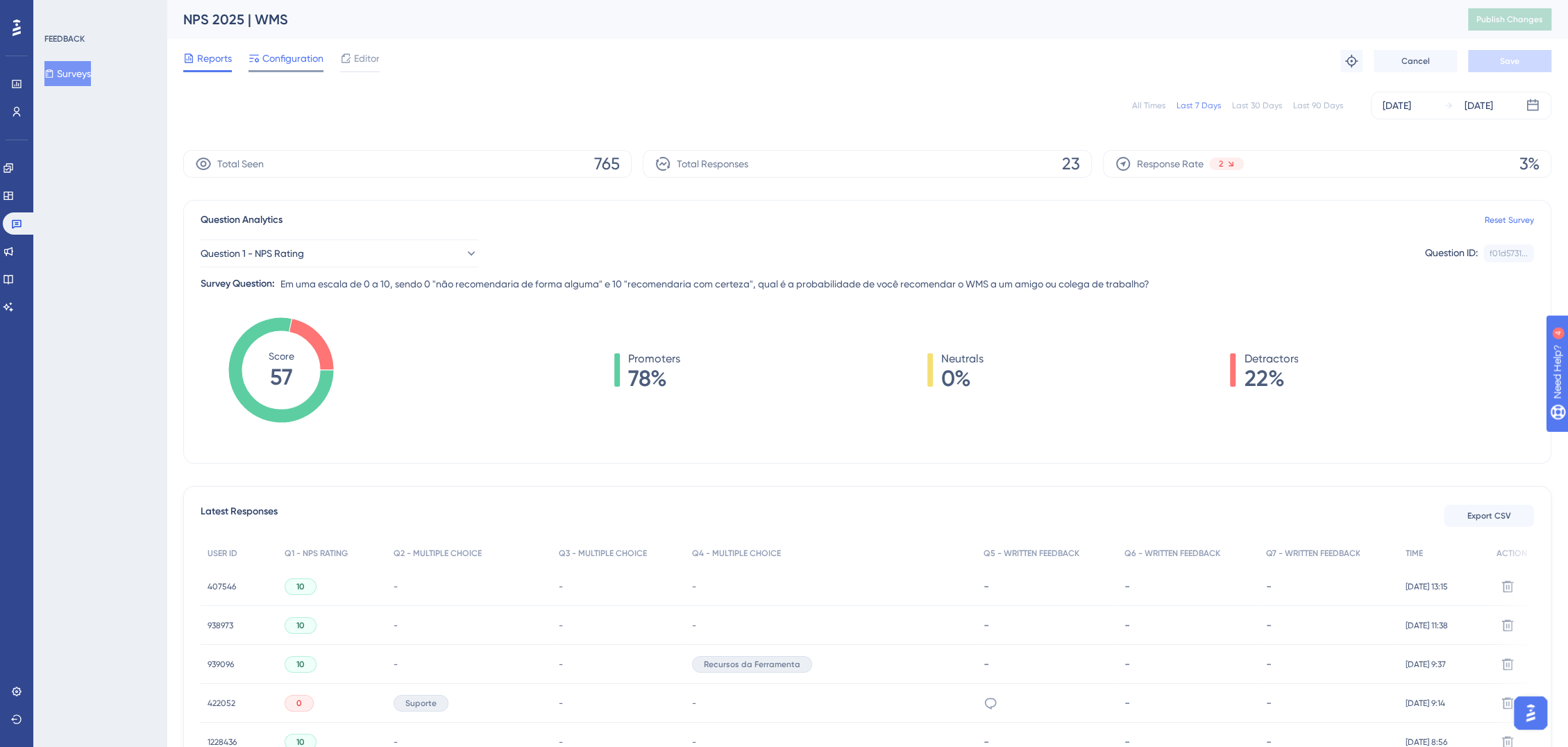
click at [292, 62] on span "Configuration" at bounding box center [292, 58] width 61 height 16
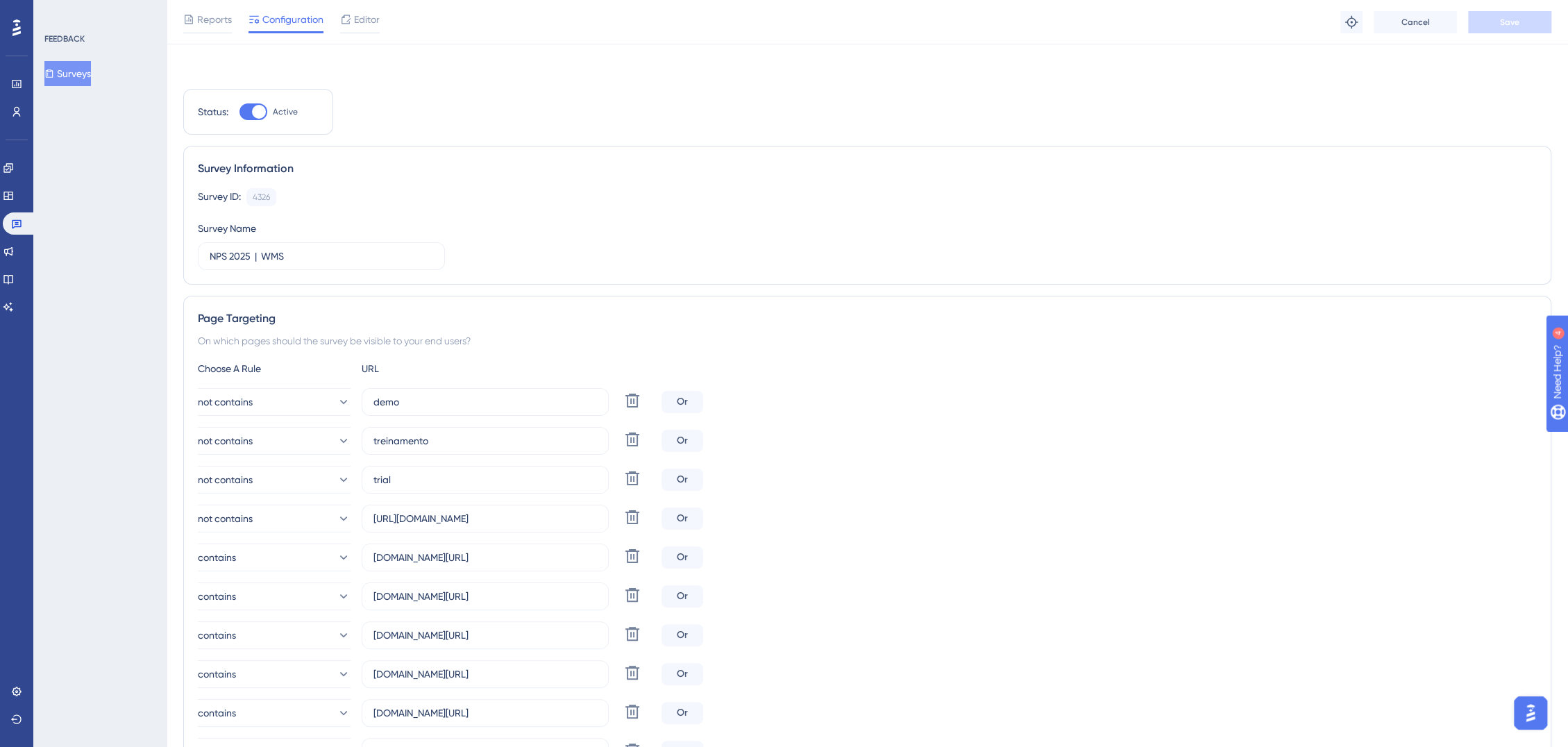
scroll to position [308, 0]
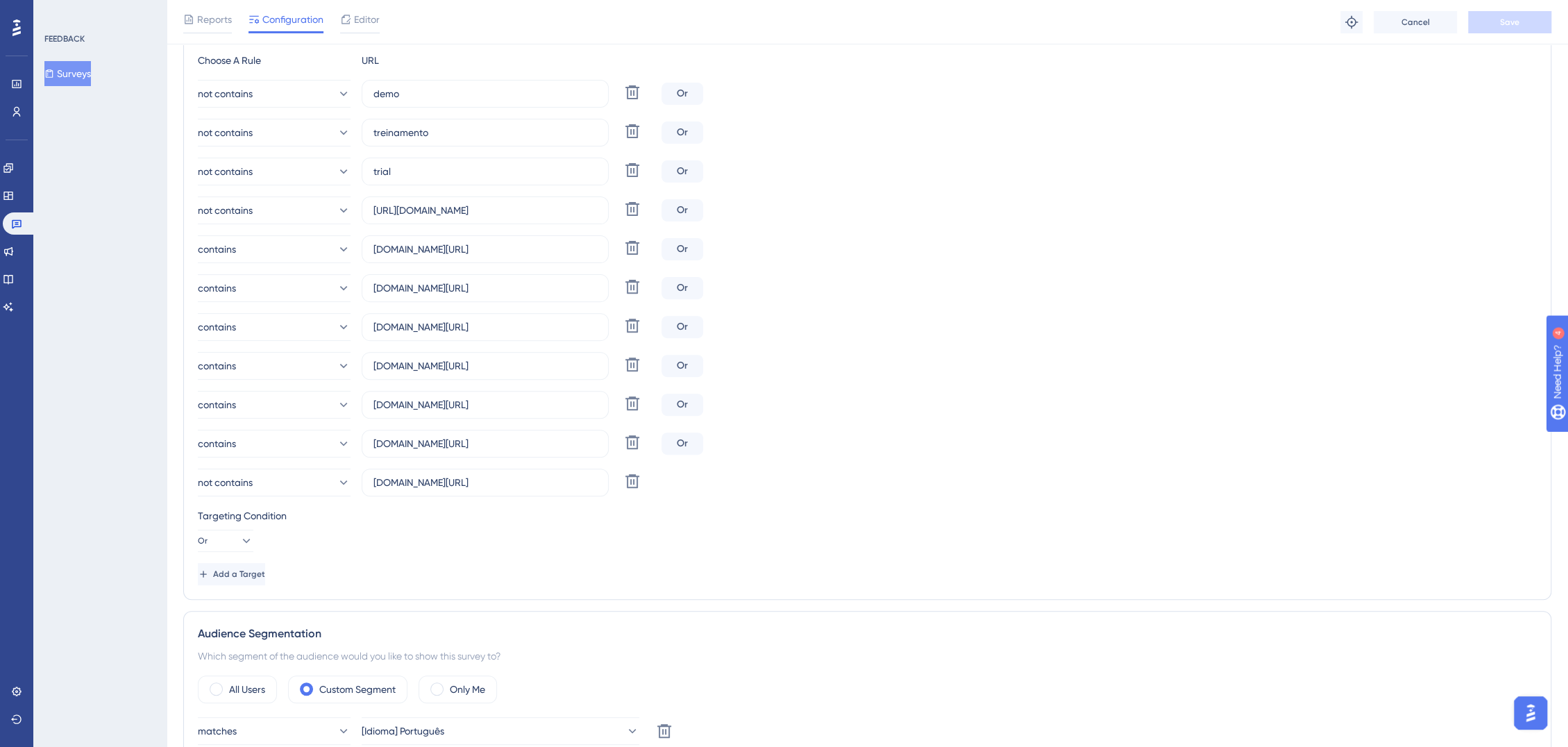
click at [265, 569] on span "Add a Target" at bounding box center [239, 574] width 52 height 11
click at [244, 551] on button "Or" at bounding box center [225, 541] width 56 height 22
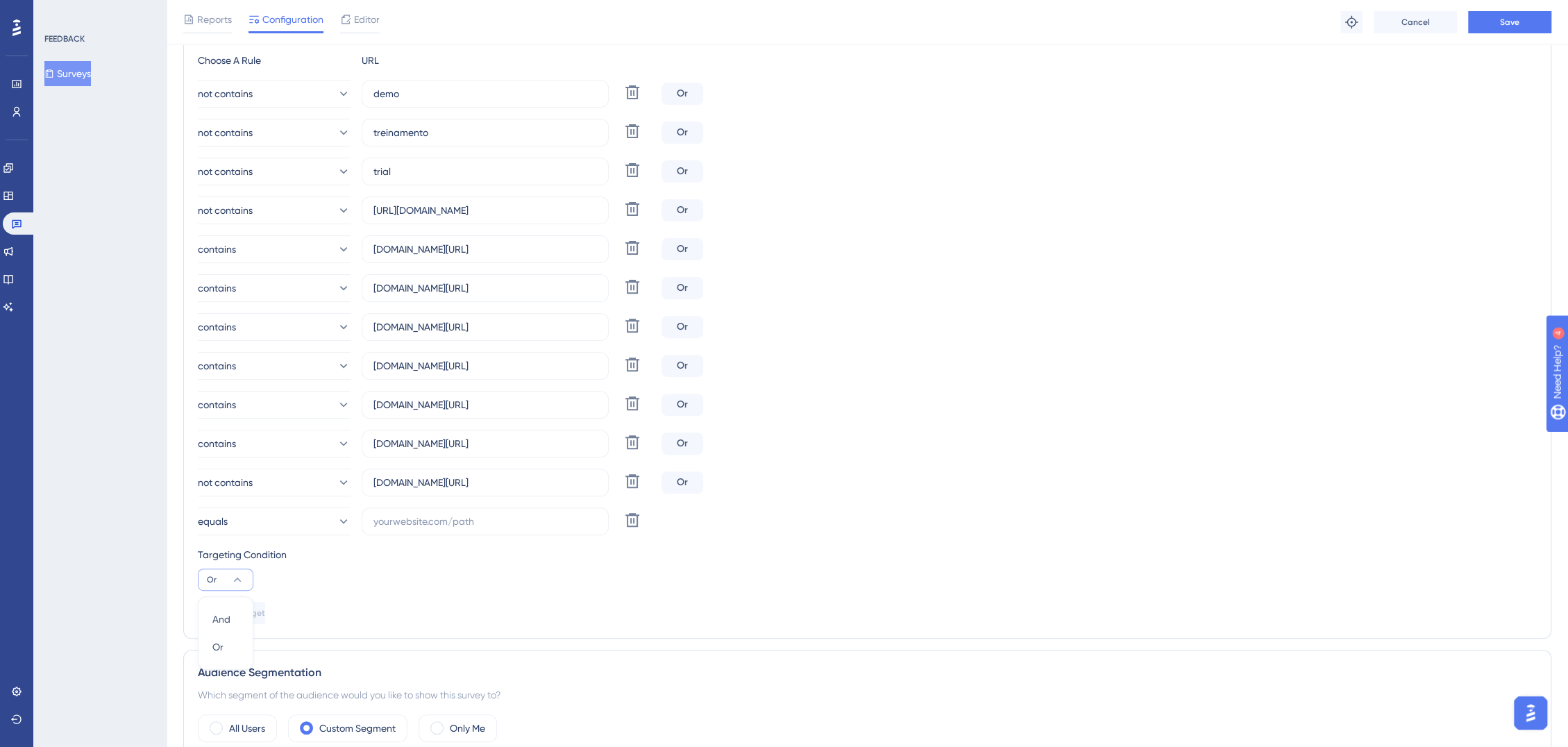
click at [316, 596] on div "Choose A Rule URL not contains demo Delete Or not contains treinamento Delete O…" at bounding box center [866, 338] width 1339 height 572
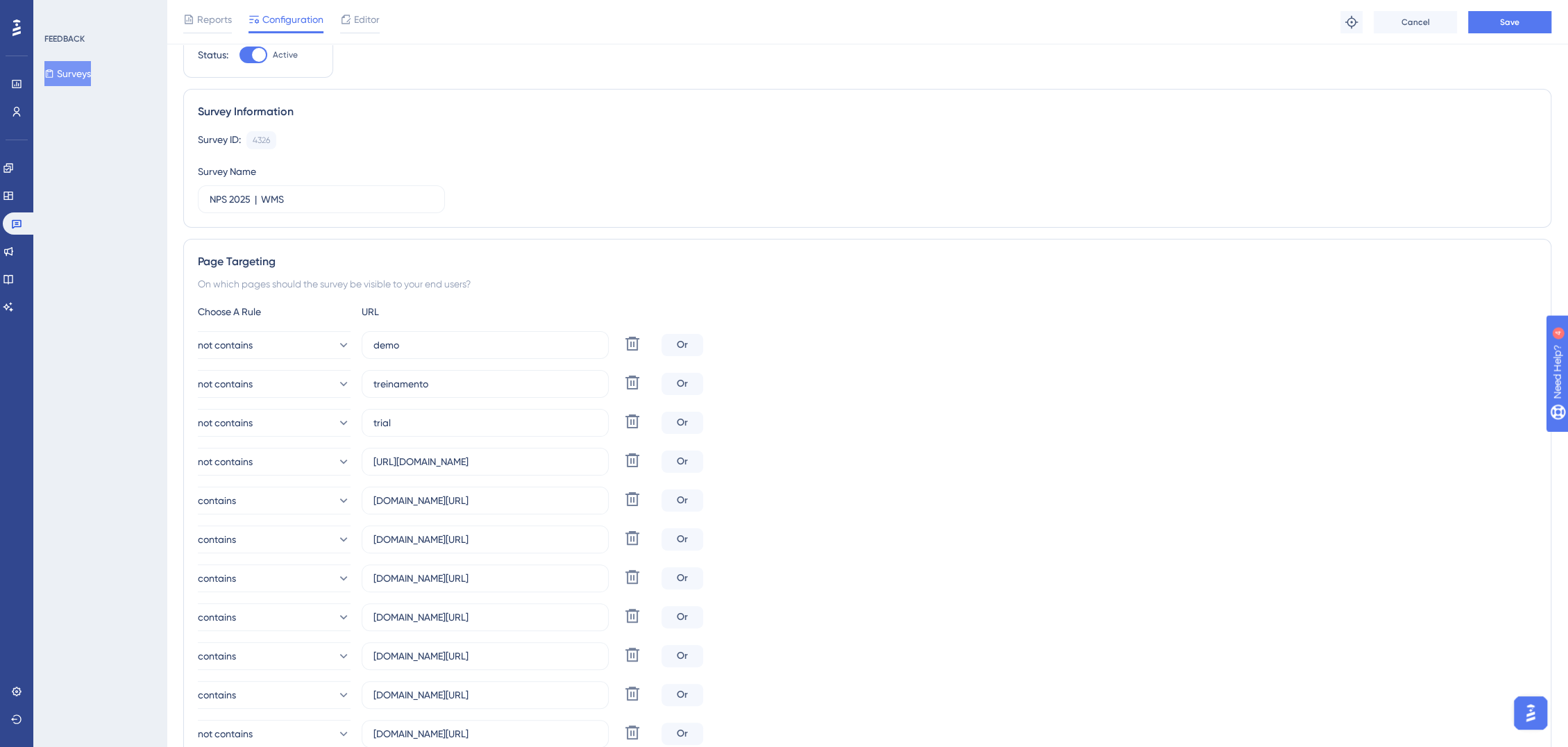
scroll to position [0, 0]
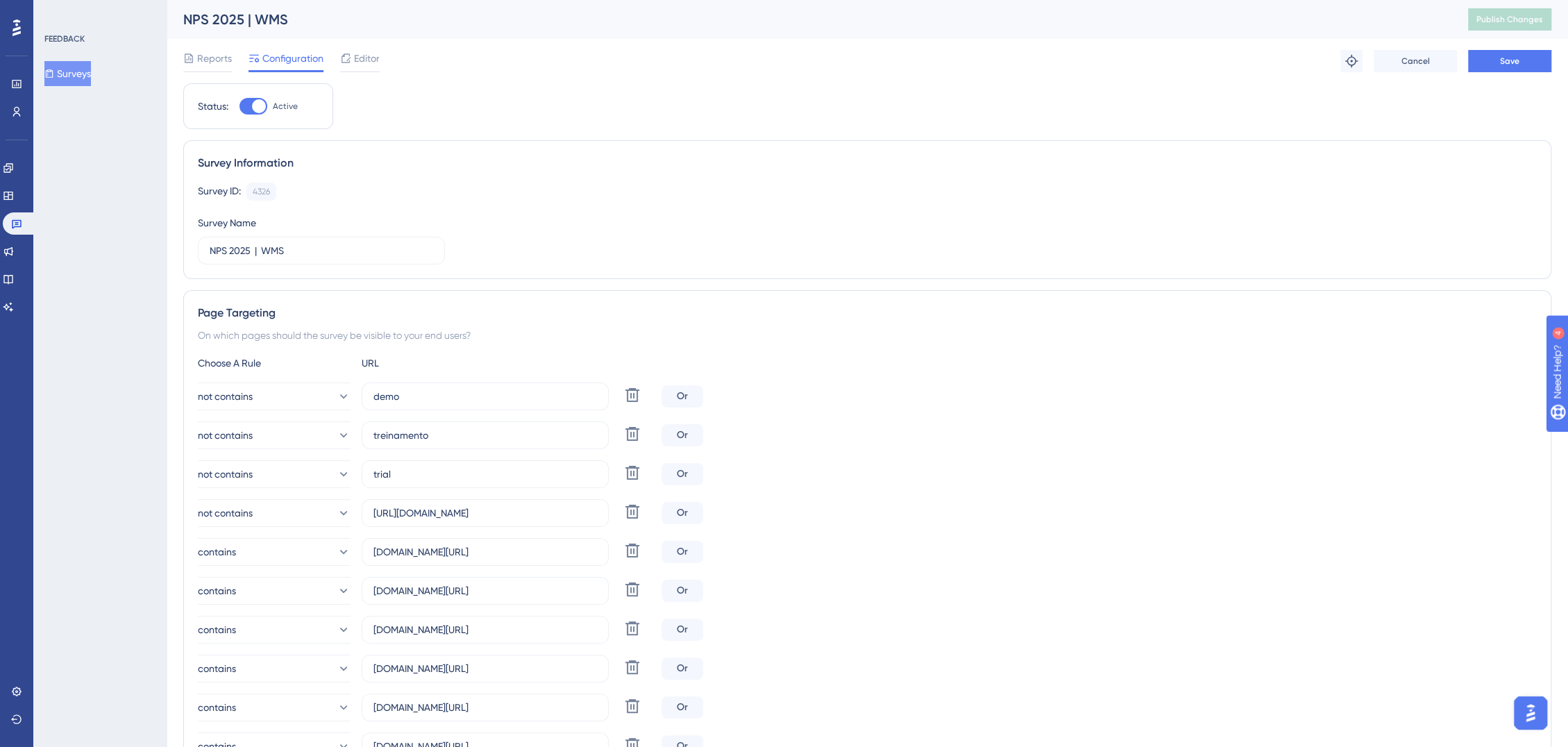
click at [88, 69] on button "Surveys" at bounding box center [68, 73] width 46 height 25
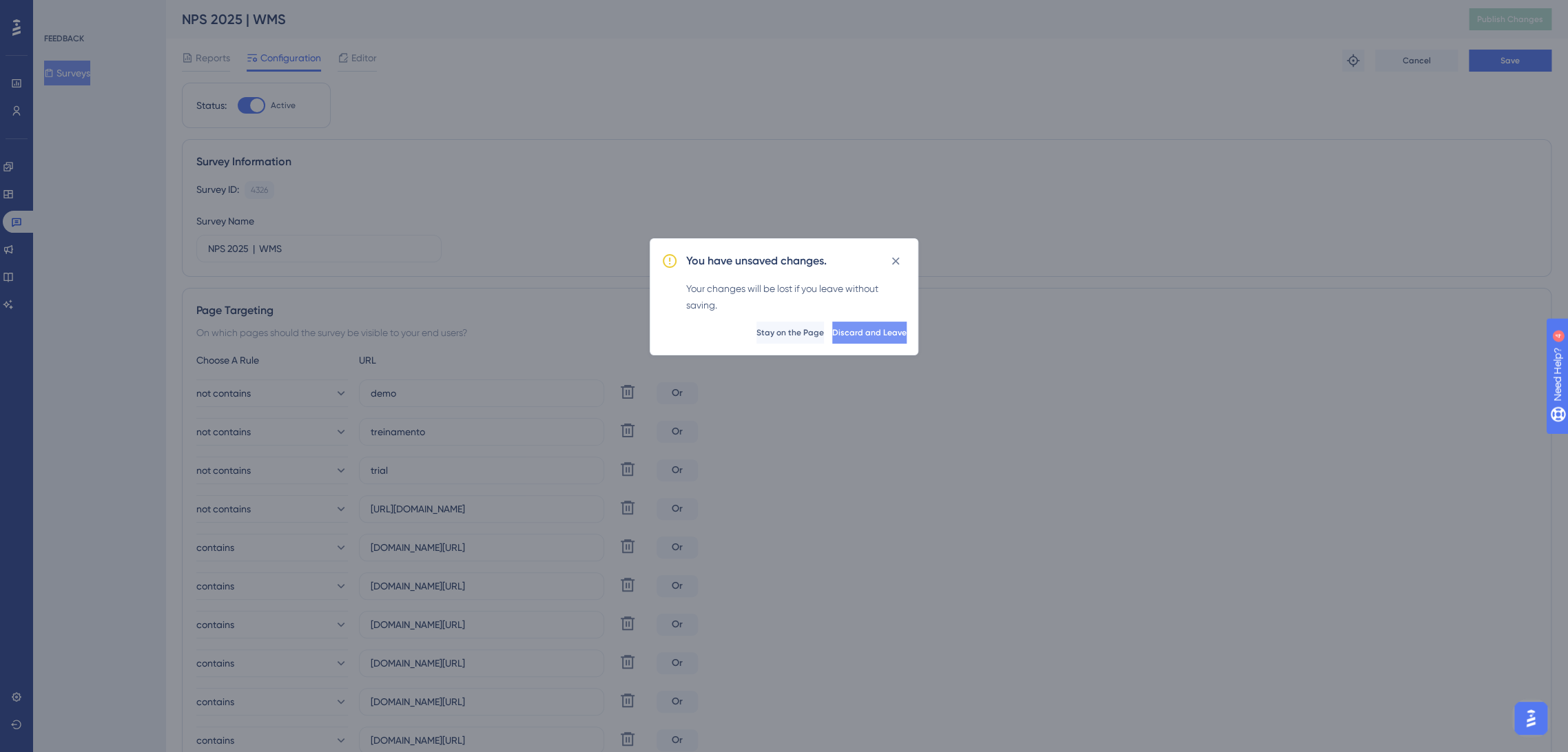
click at [839, 339] on button "Discard and Leave" at bounding box center [869, 333] width 74 height 22
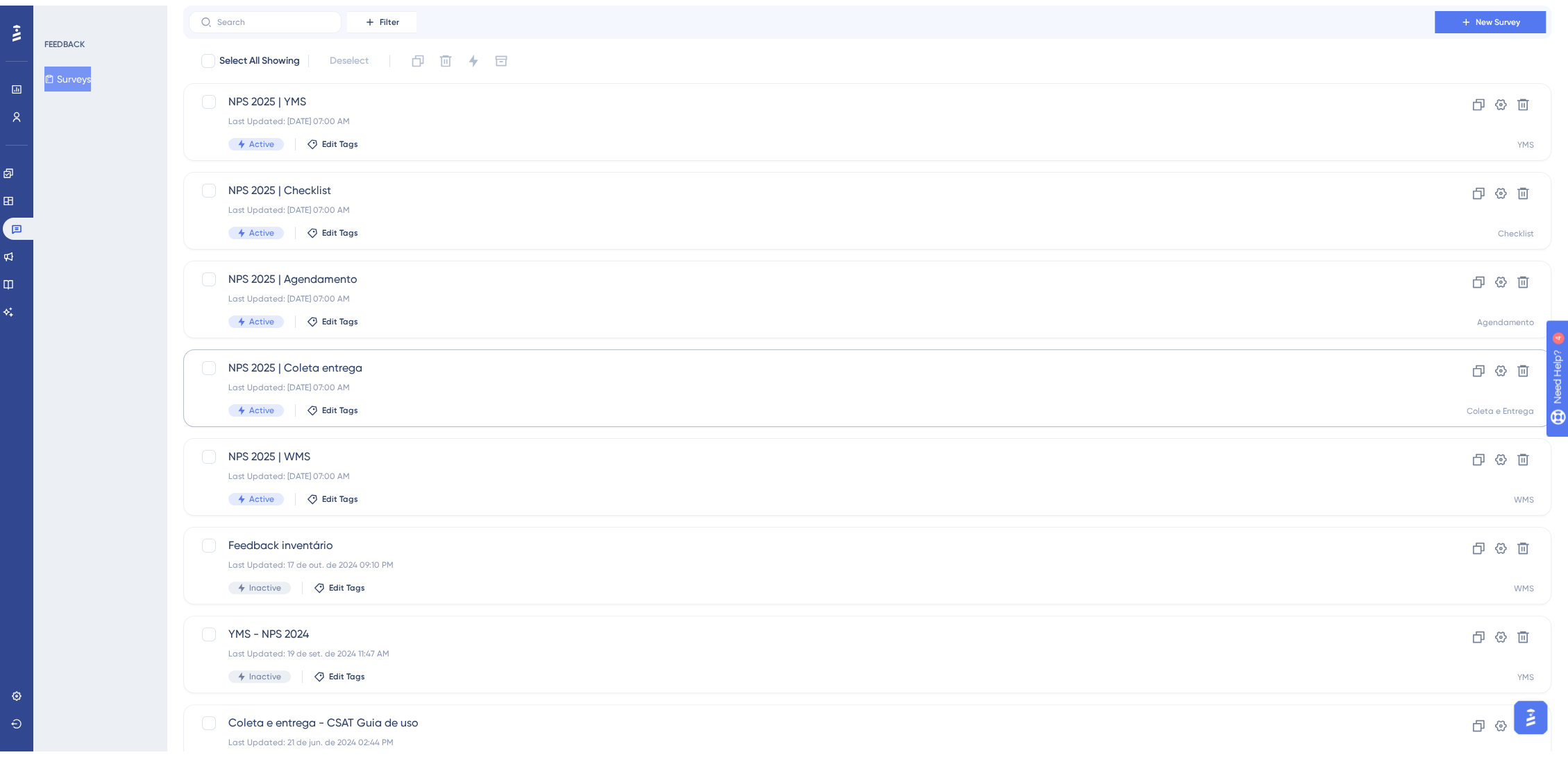
scroll to position [77, 0]
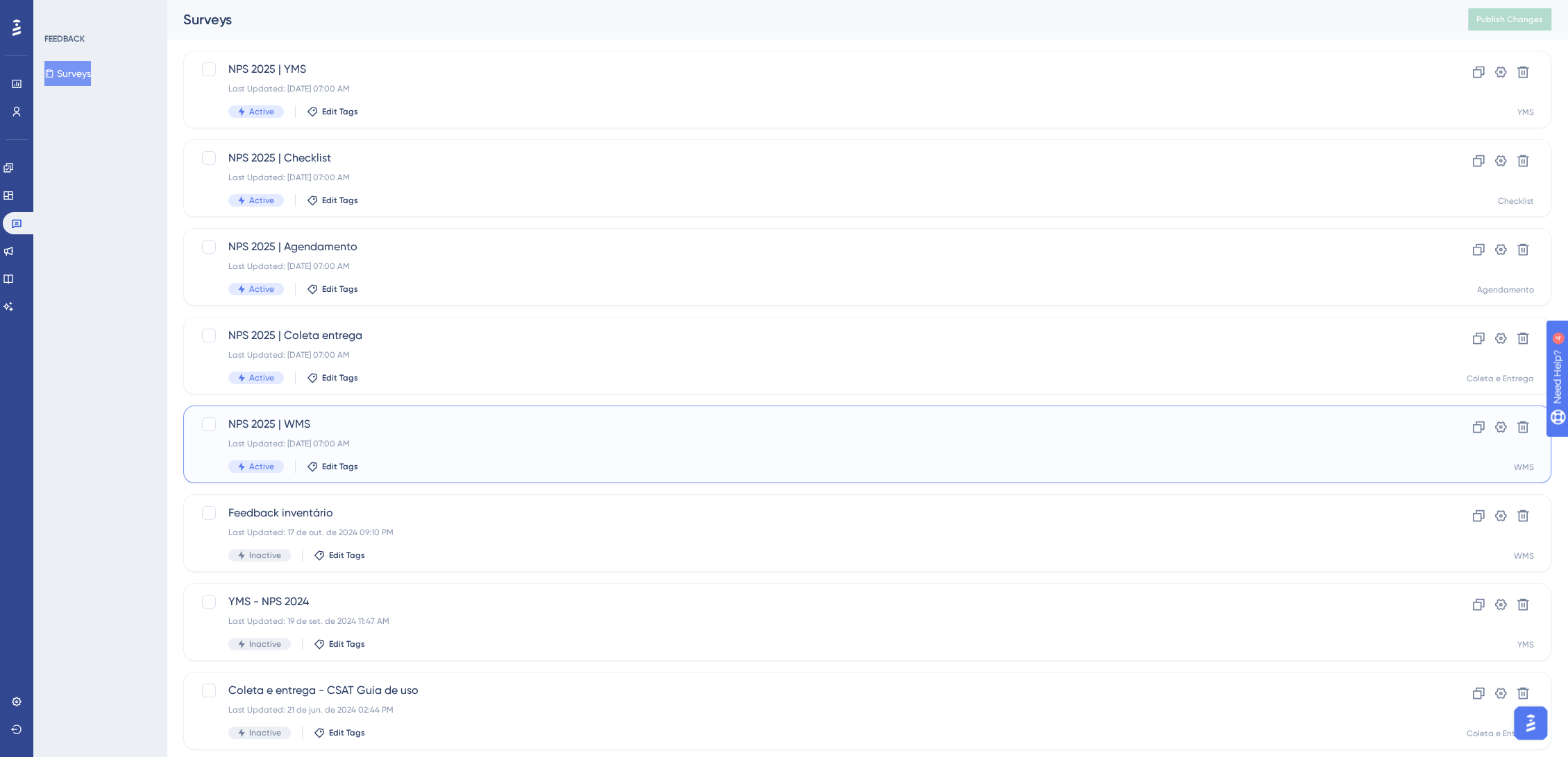
click at [365, 453] on div "NPS 2025 | WMS Last Updated: [DATE] 07:00 AM Active Edit Tags" at bounding box center [811, 445] width 1166 height 57
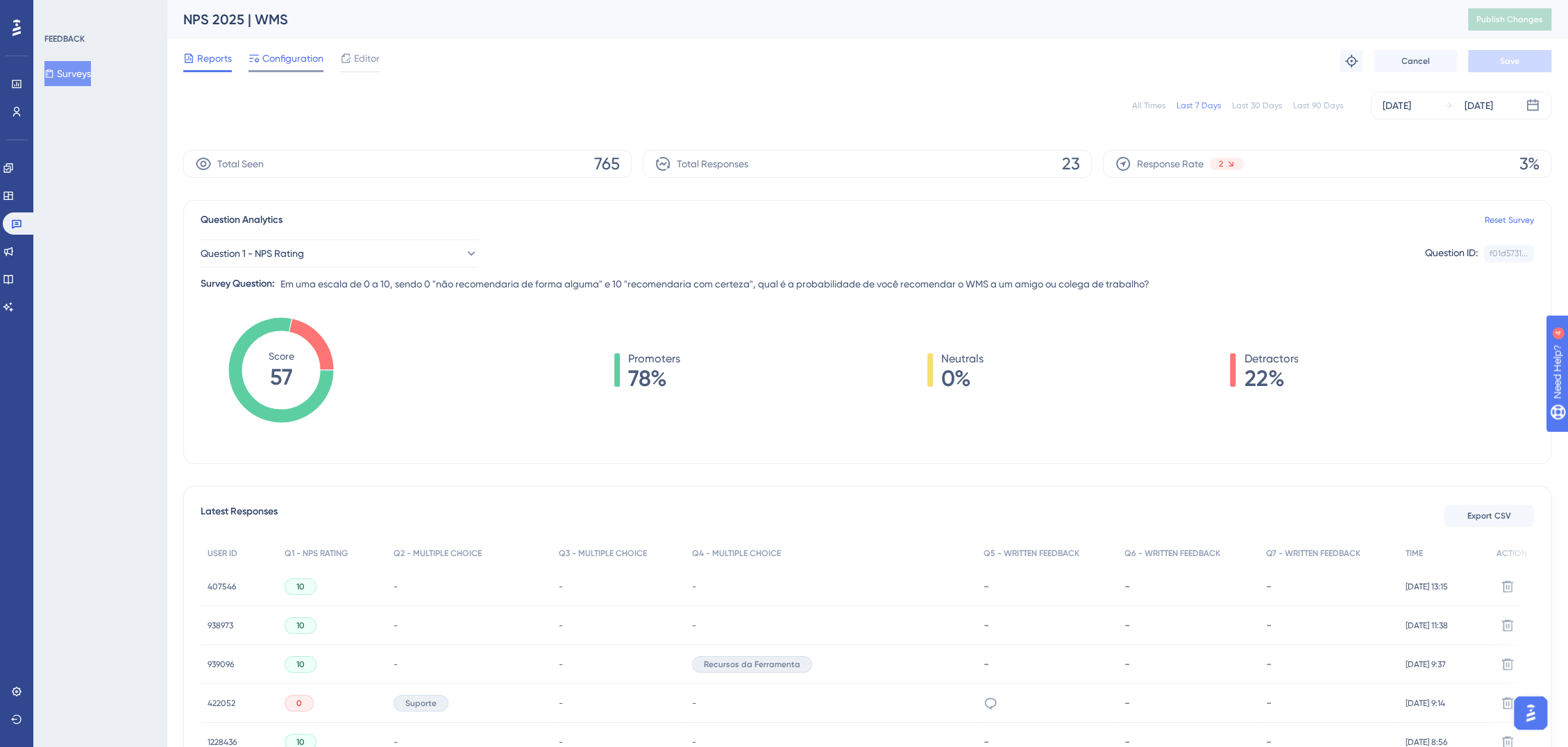
click at [308, 55] on span "Configuration" at bounding box center [292, 58] width 61 height 16
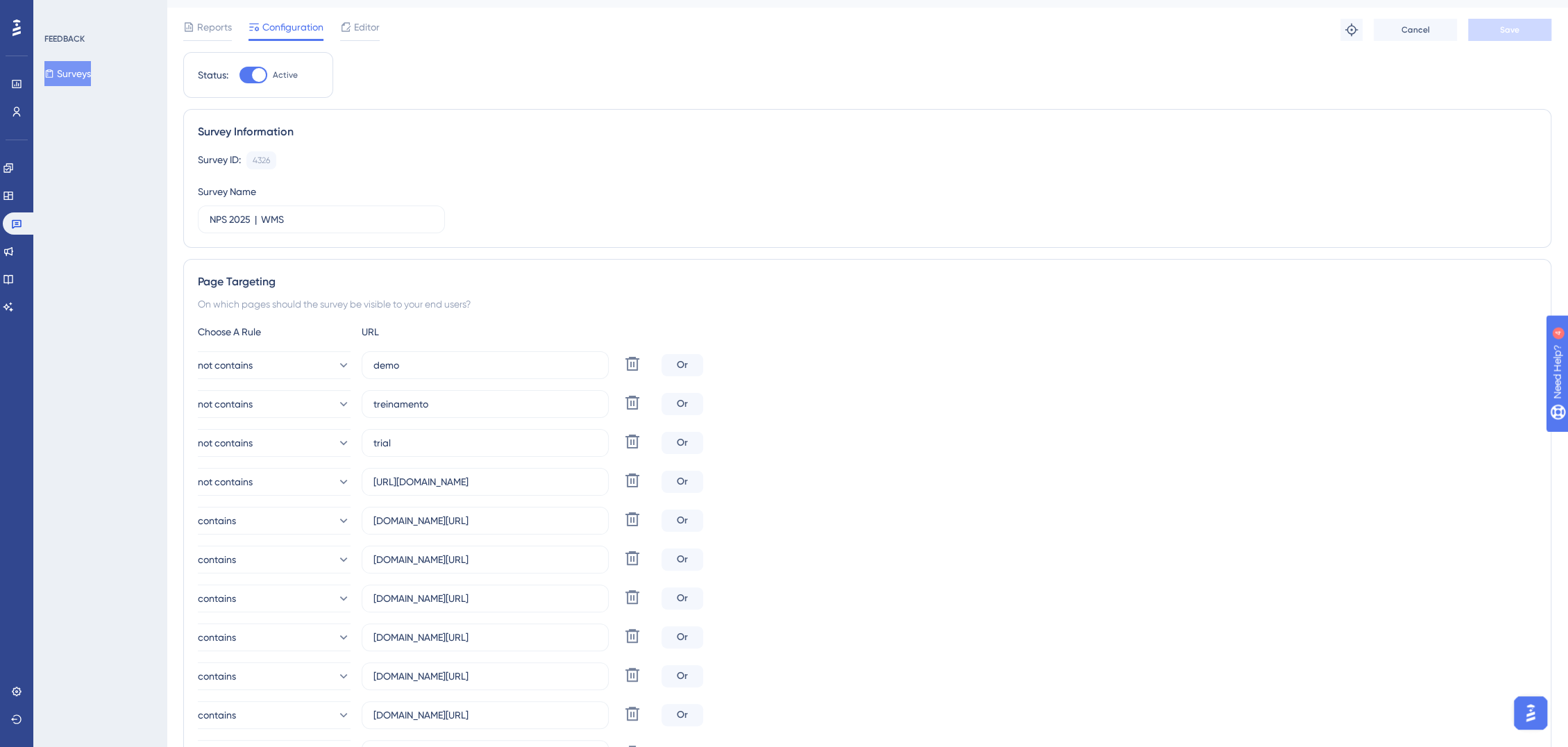
scroll to position [386, 0]
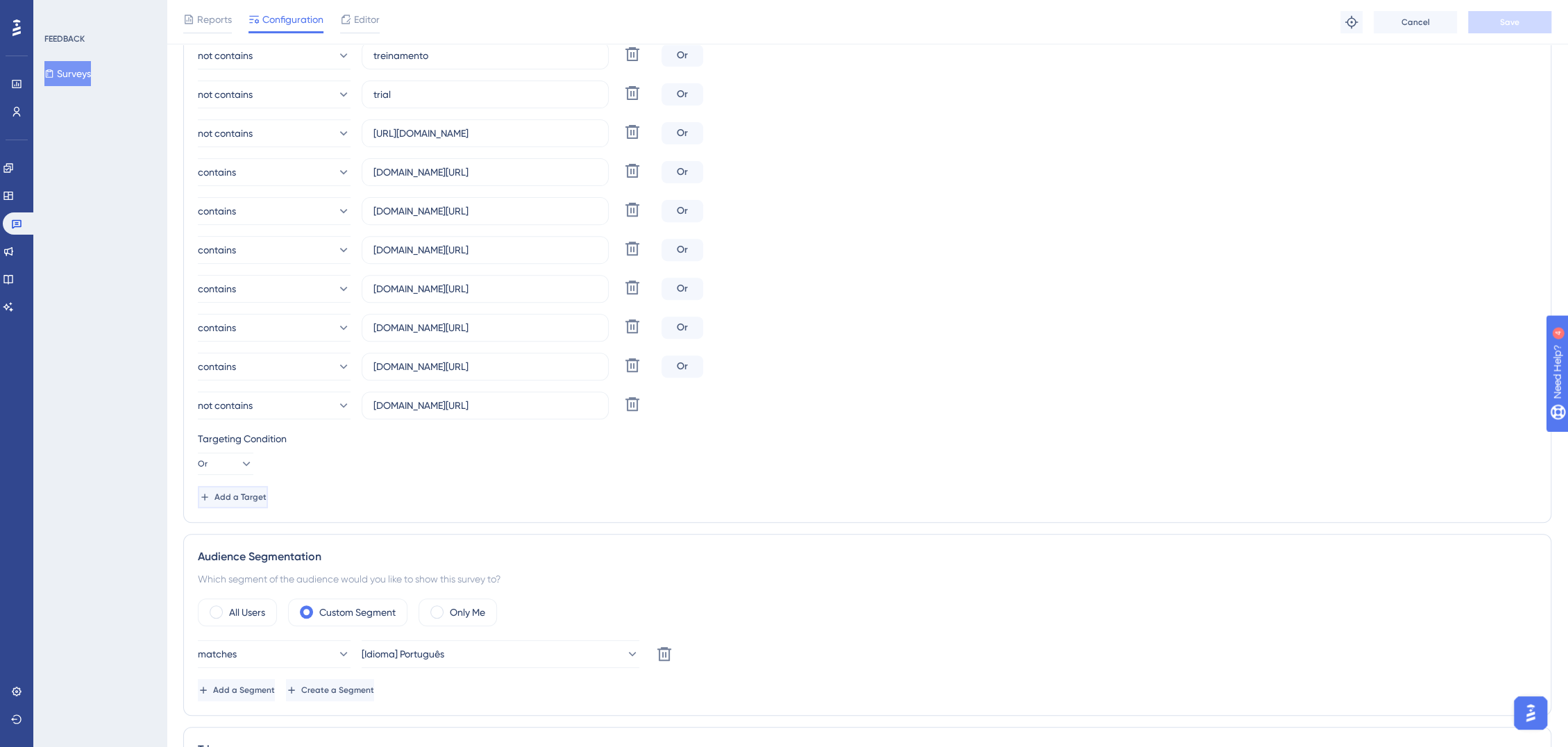
click at [268, 496] on button "Add a Target" at bounding box center [233, 497] width 70 height 22
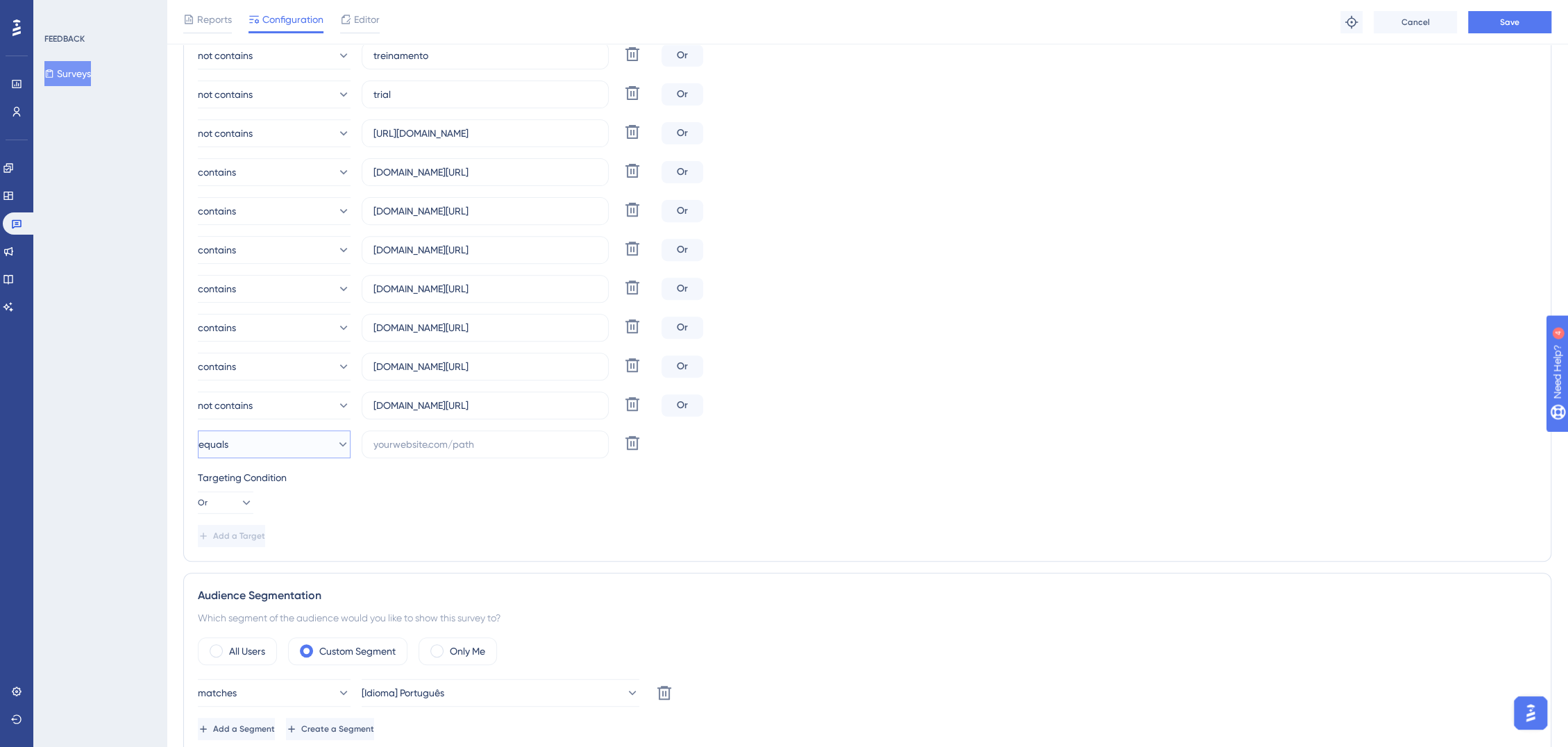
click at [320, 446] on button "equals" at bounding box center [274, 444] width 153 height 27
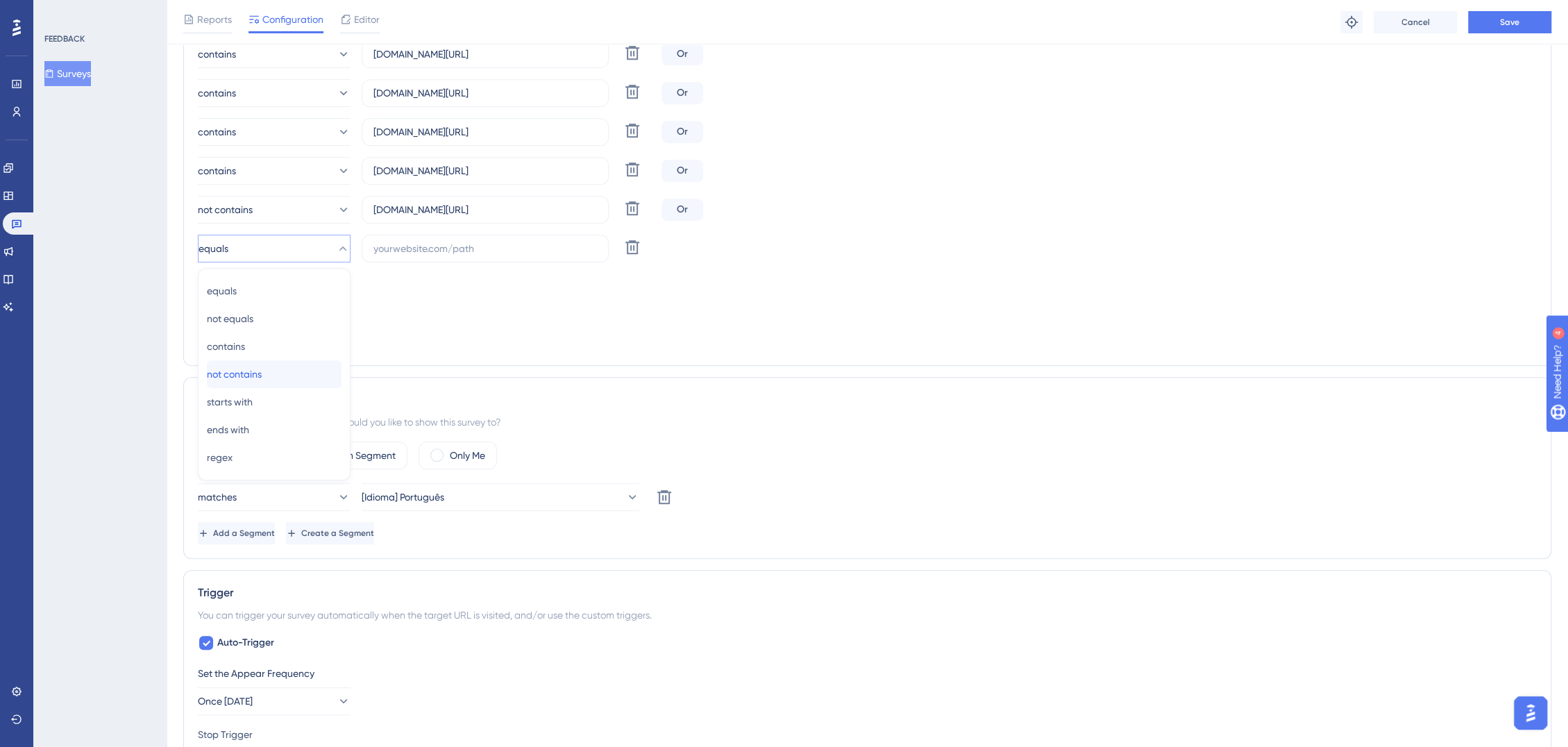
click at [276, 374] on div "not contains not contains" at bounding box center [274, 374] width 135 height 27
click at [436, 248] on input "text" at bounding box center [485, 248] width 223 height 15
paste input "[DOMAIN_NAME][URL]"
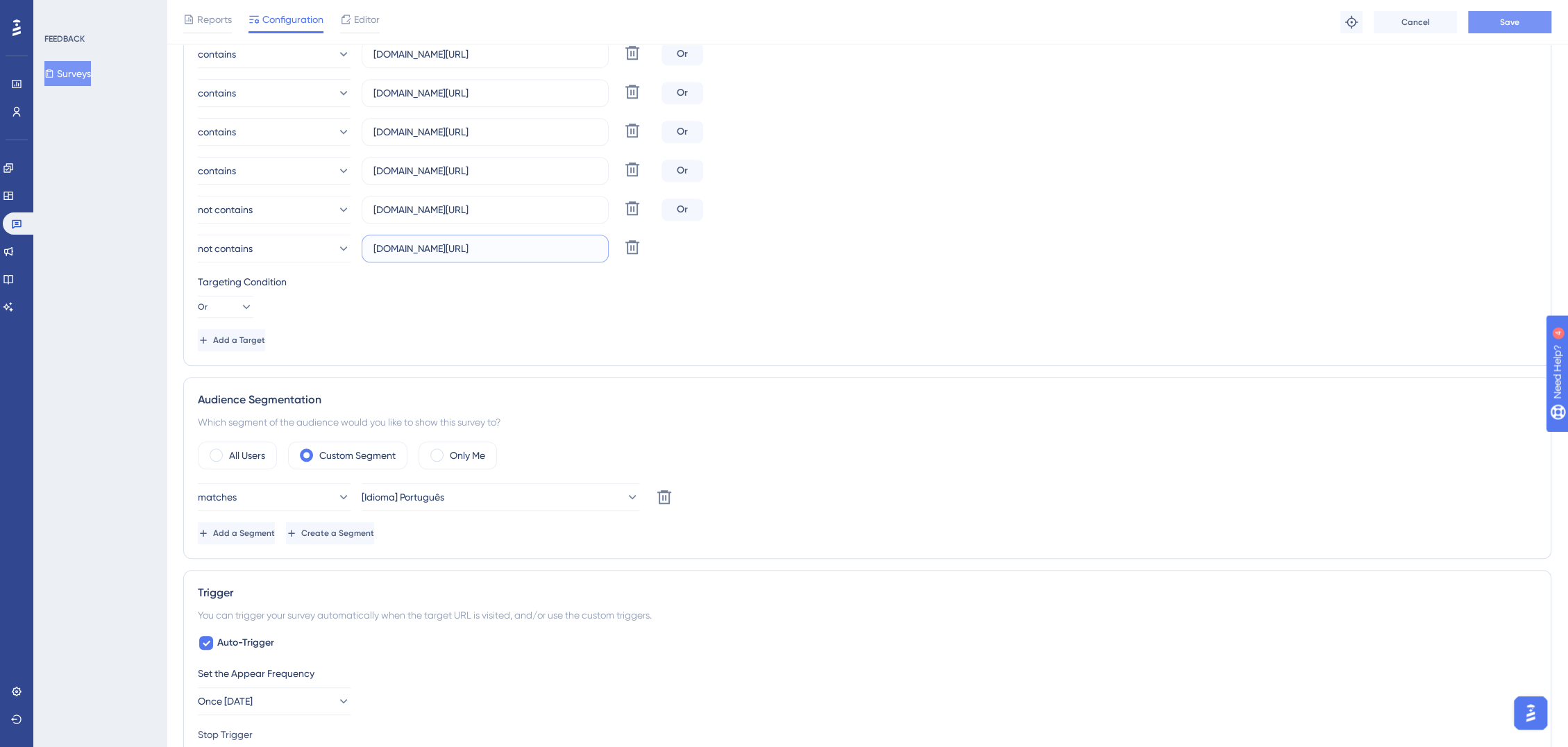
type input "[DOMAIN_NAME][URL]"
click at [1410, 28] on button "Save" at bounding box center [1509, 22] width 83 height 22
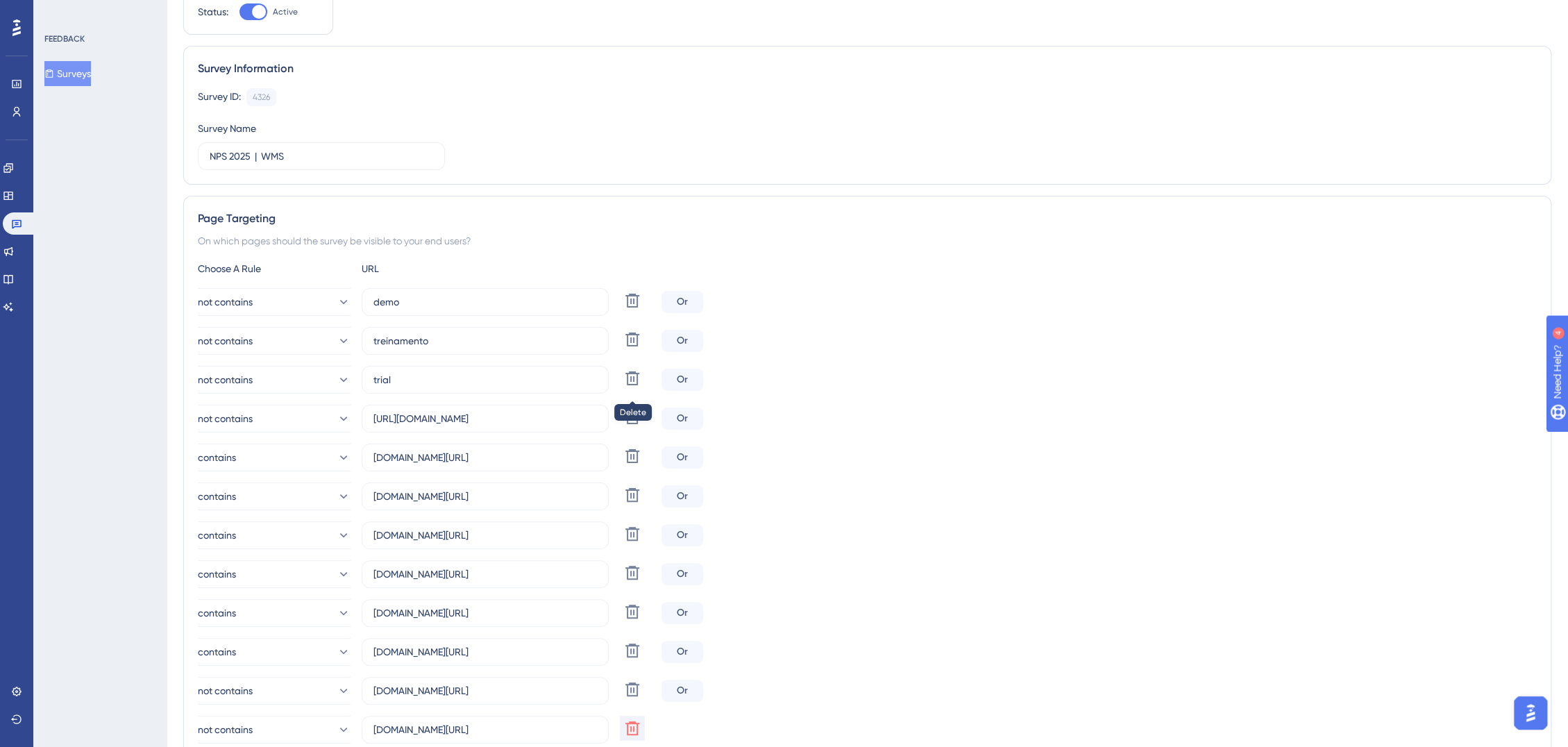
scroll to position [0, 0]
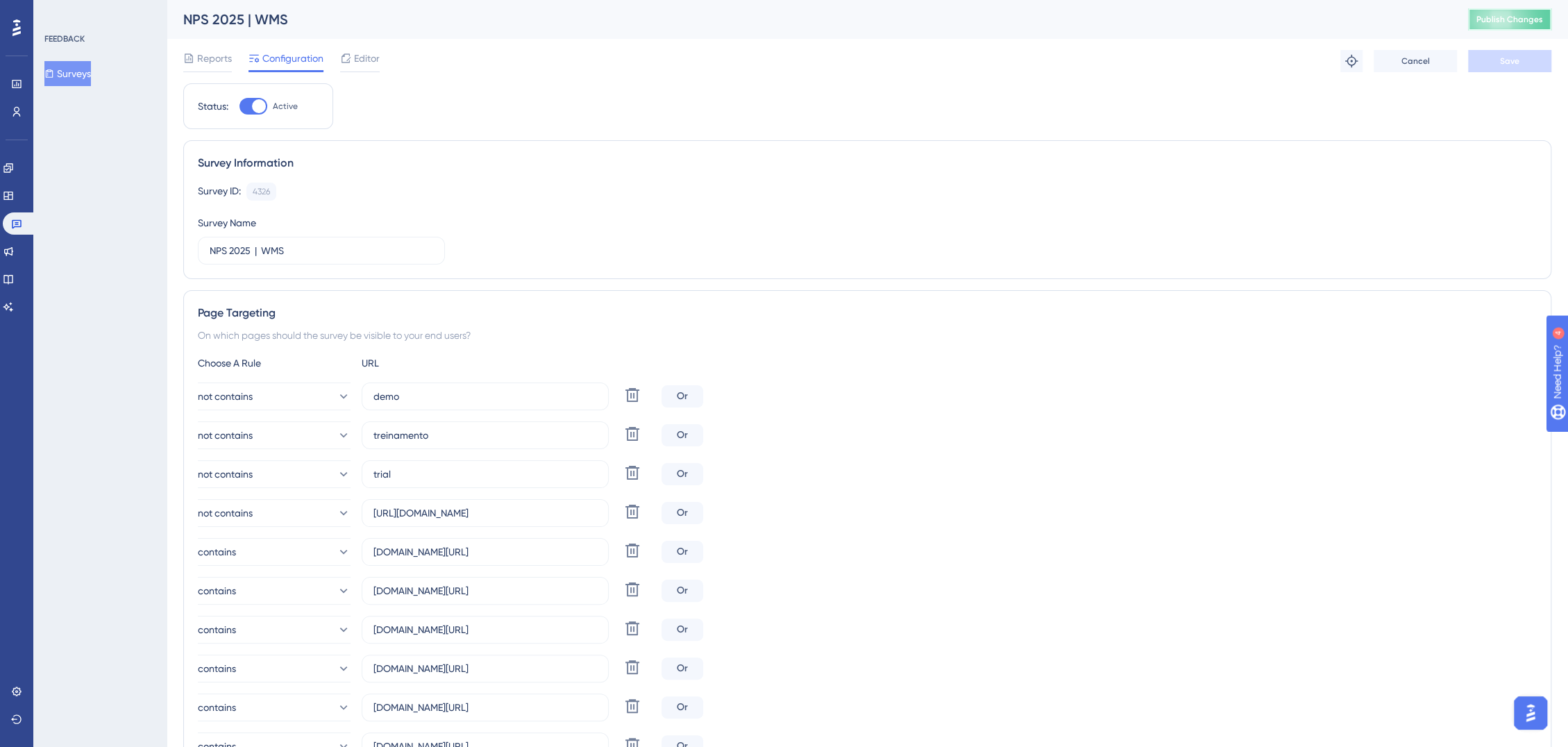
click at [1410, 20] on span "Publish Changes" at bounding box center [1510, 19] width 67 height 11
click at [88, 75] on button "Surveys" at bounding box center [68, 73] width 46 height 25
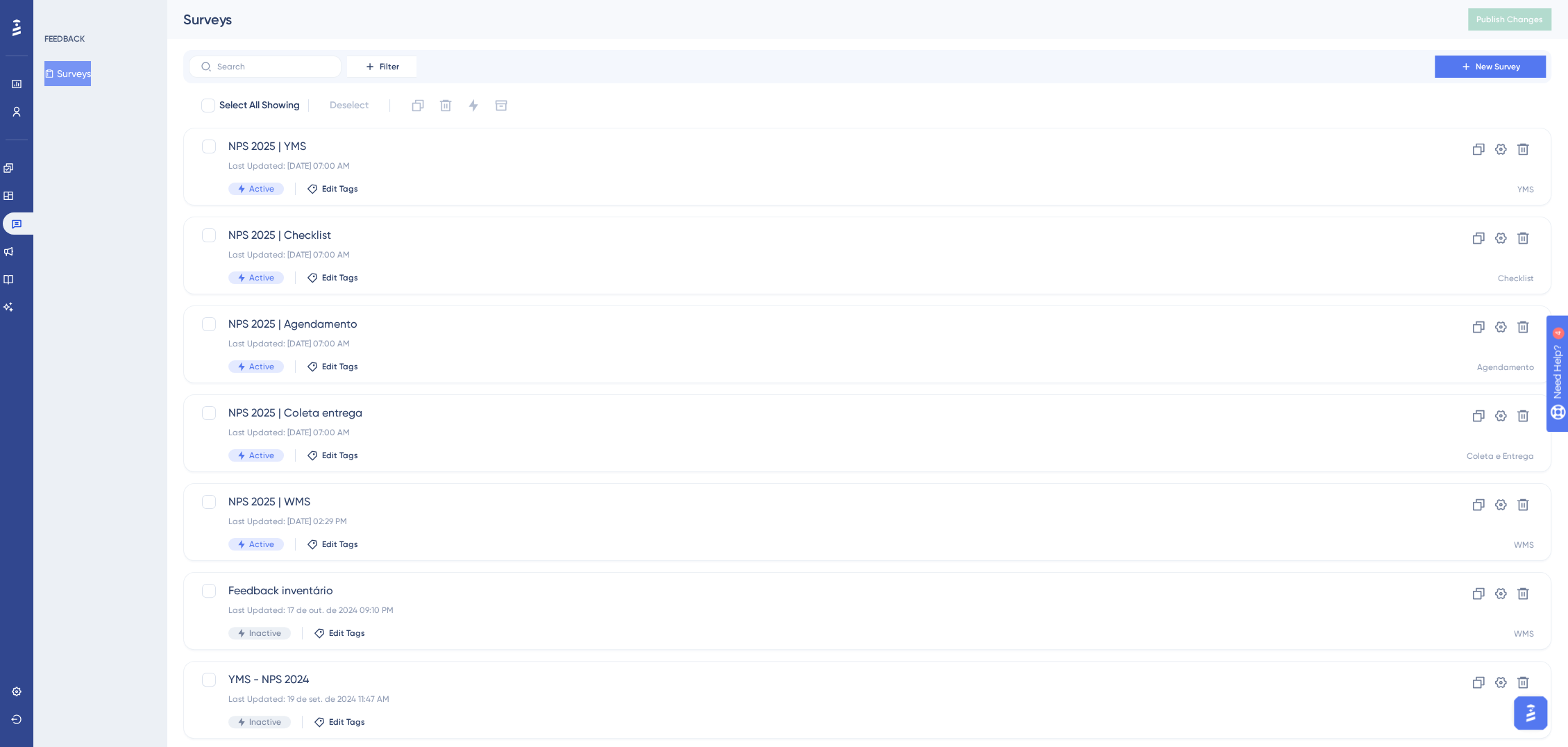
click at [11, 27] on div at bounding box center [16, 27] width 22 height 22
